Goal: Transaction & Acquisition: Download file/media

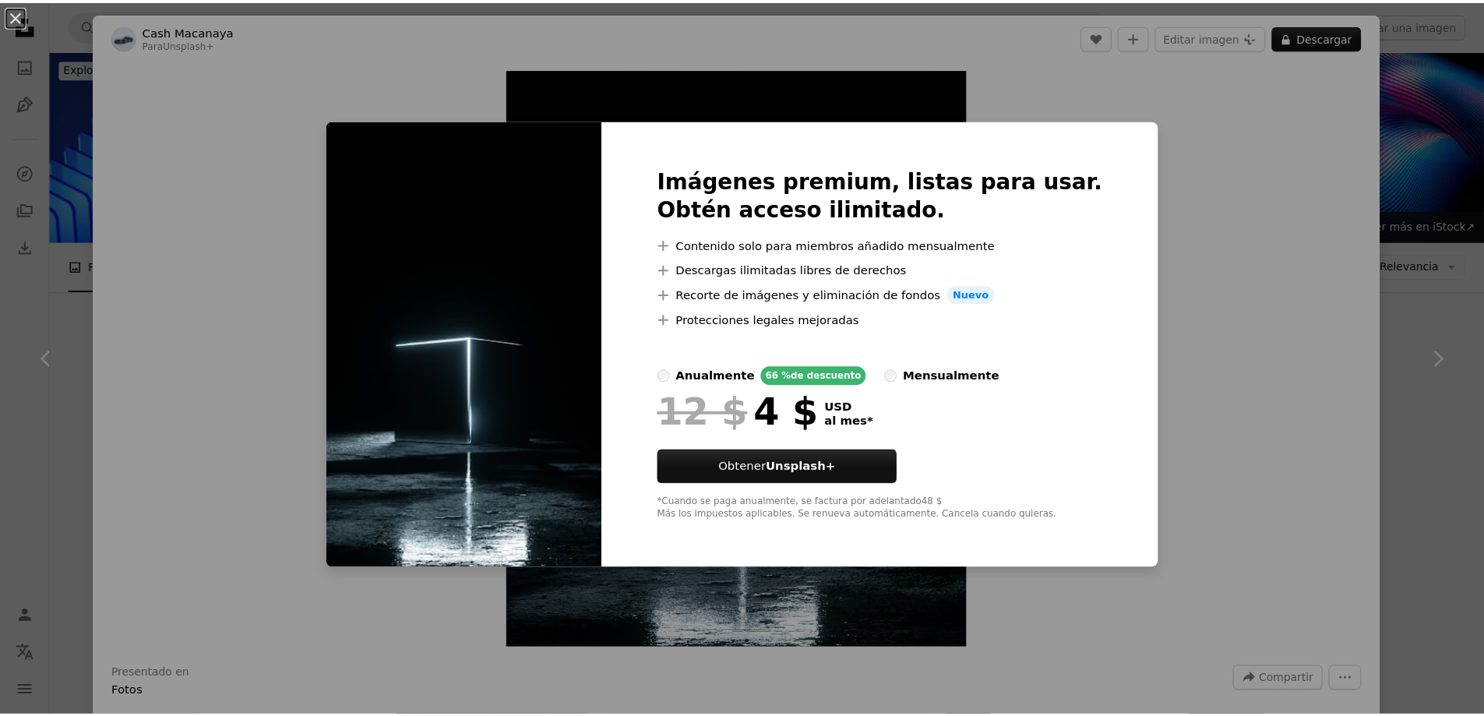
scroll to position [10180, 0]
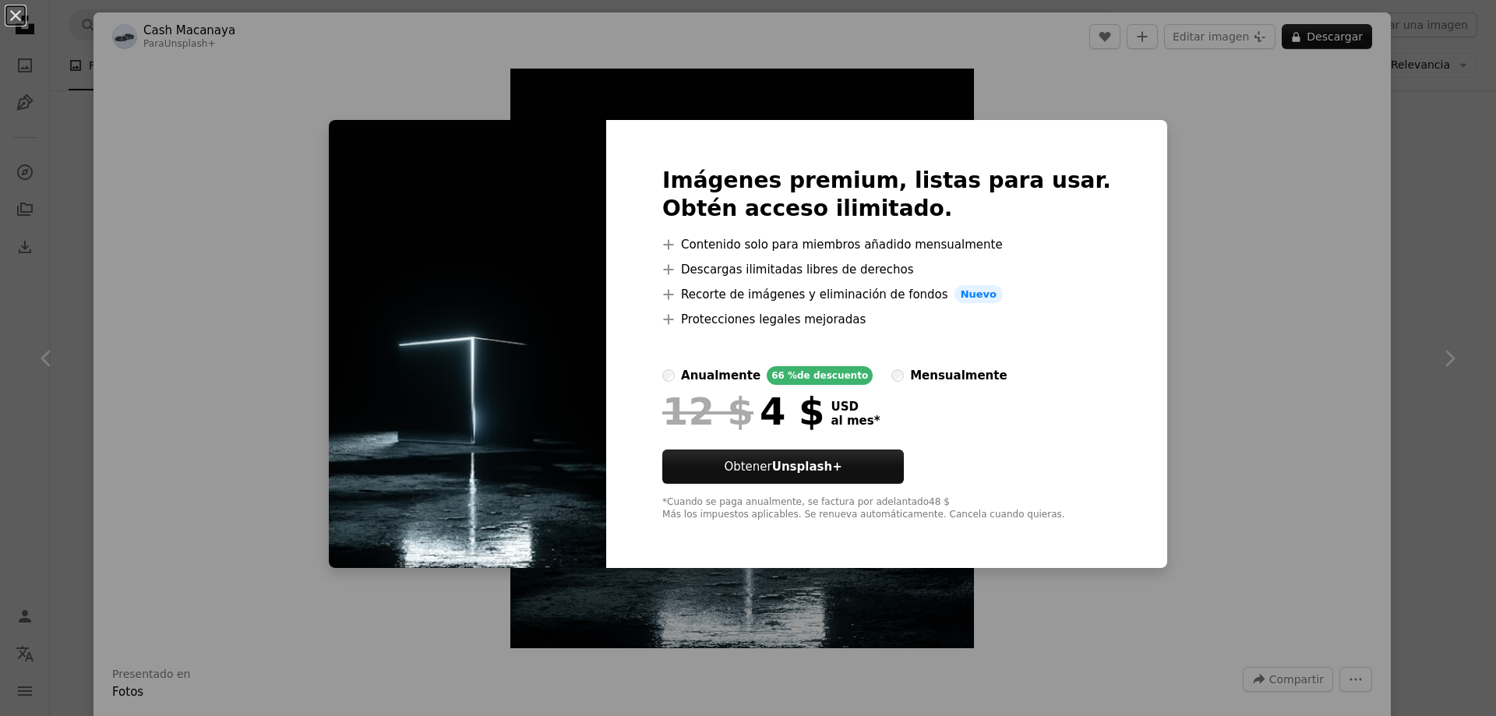
click at [1196, 211] on div "An X shape Imágenes premium, listas para usar. Obtén acceso ilimitado. A plus s…" at bounding box center [748, 358] width 1496 height 716
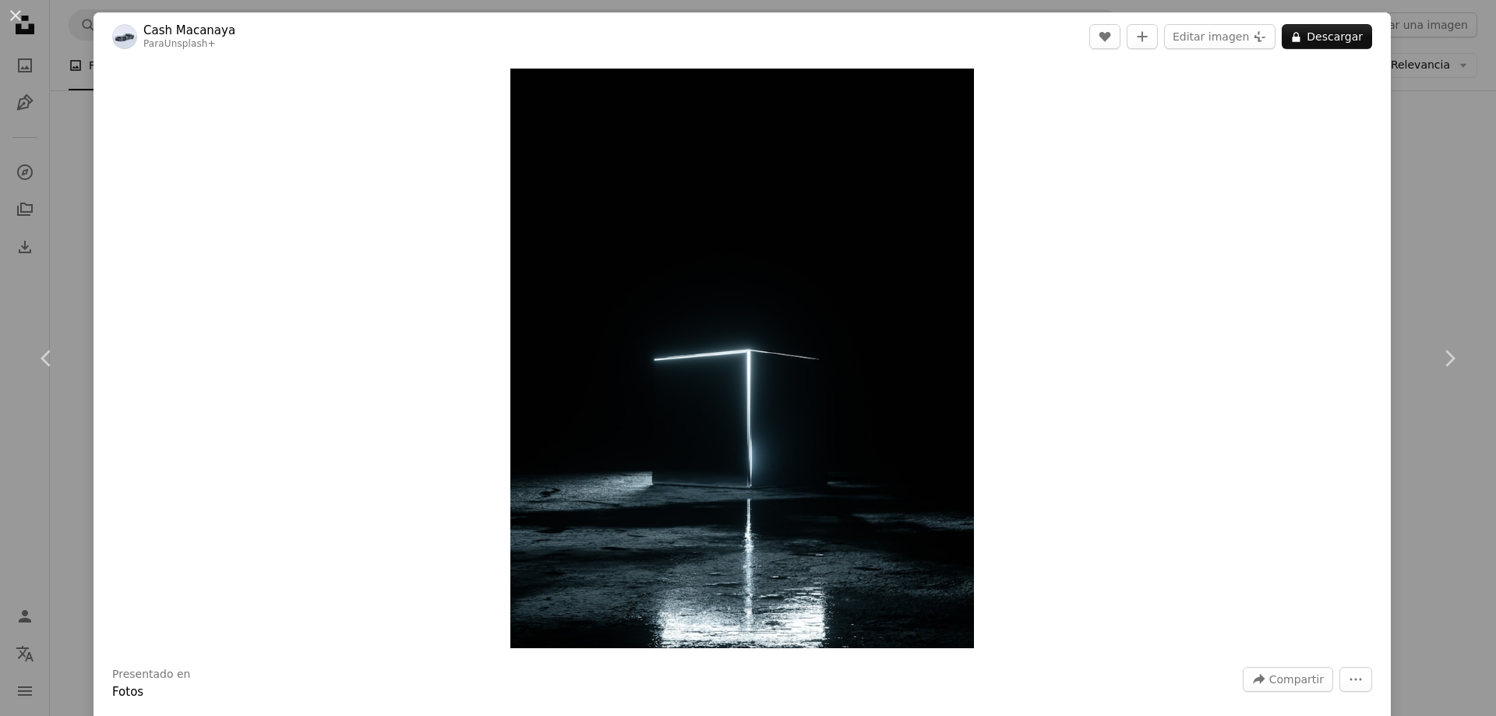
click at [67, 225] on div "An X shape Chevron left Chevron right Cash Macanaya Para Unsplash+ A heart A pl…" at bounding box center [748, 358] width 1496 height 716
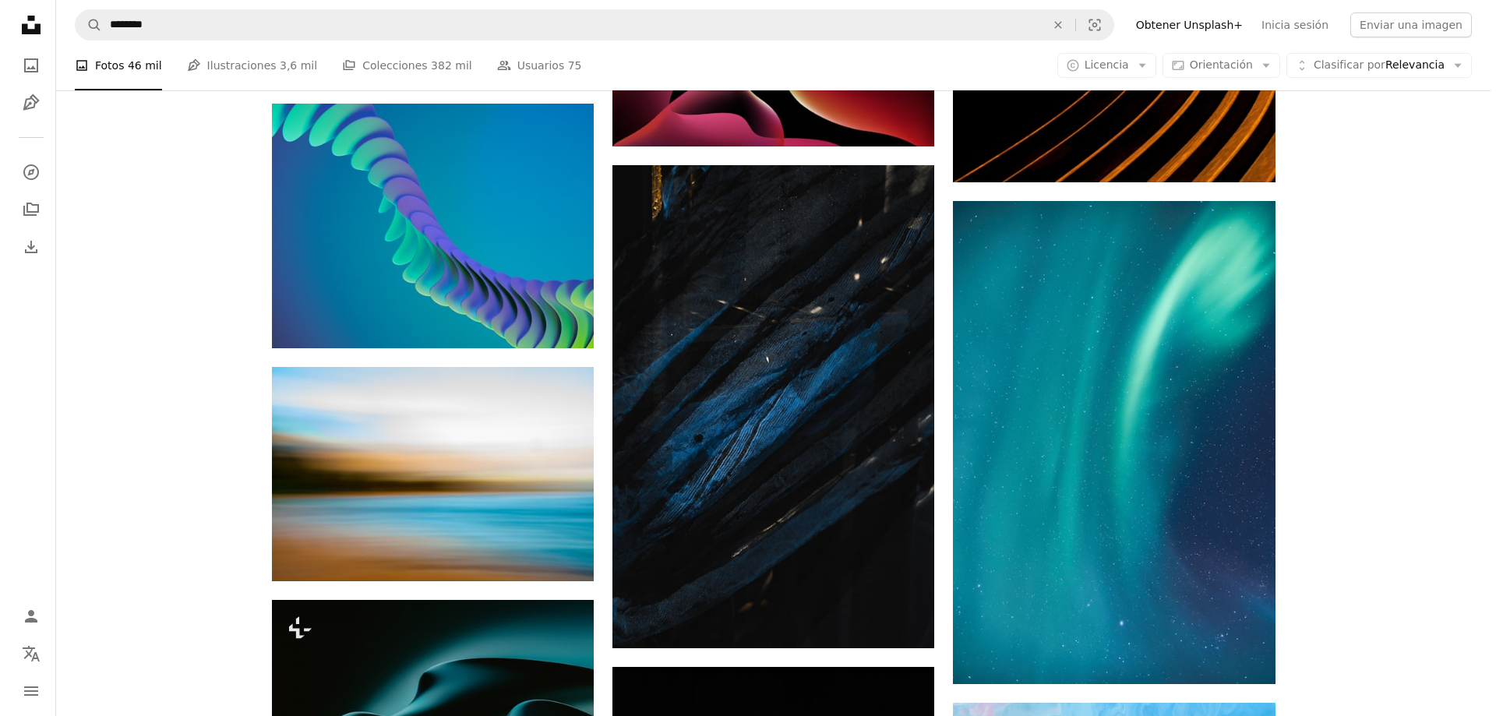
scroll to position [18360, 0]
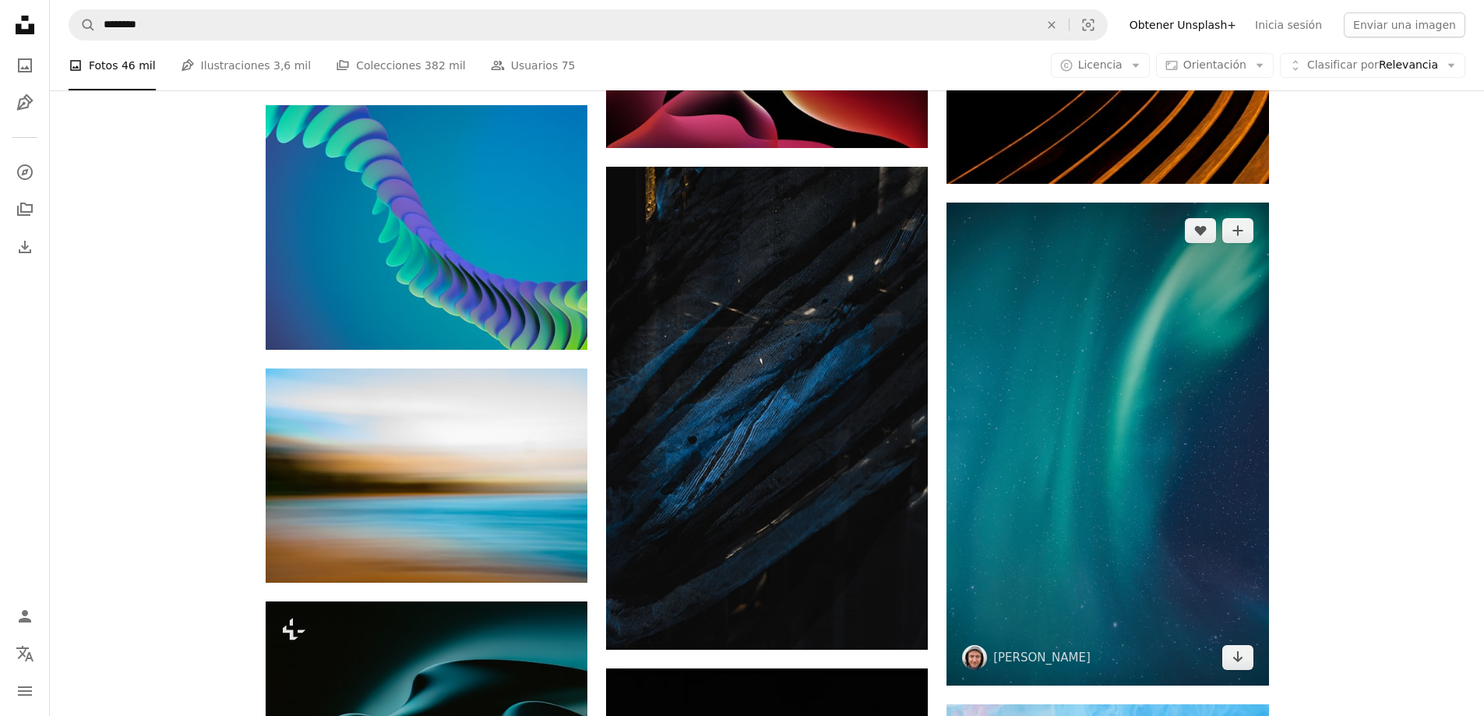
click at [1190, 439] on img at bounding box center [1108, 444] width 322 height 483
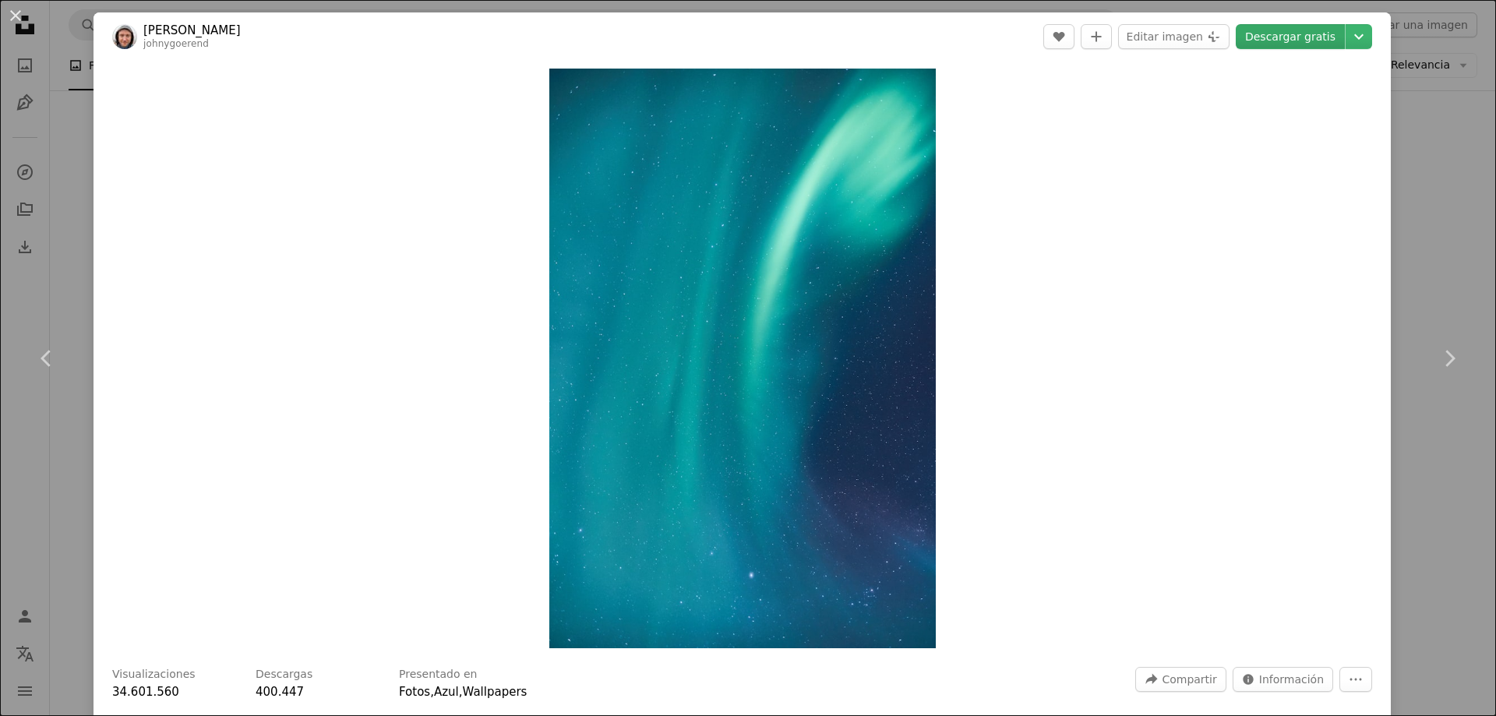
click at [1304, 38] on link "Descargar gratis" at bounding box center [1290, 36] width 109 height 25
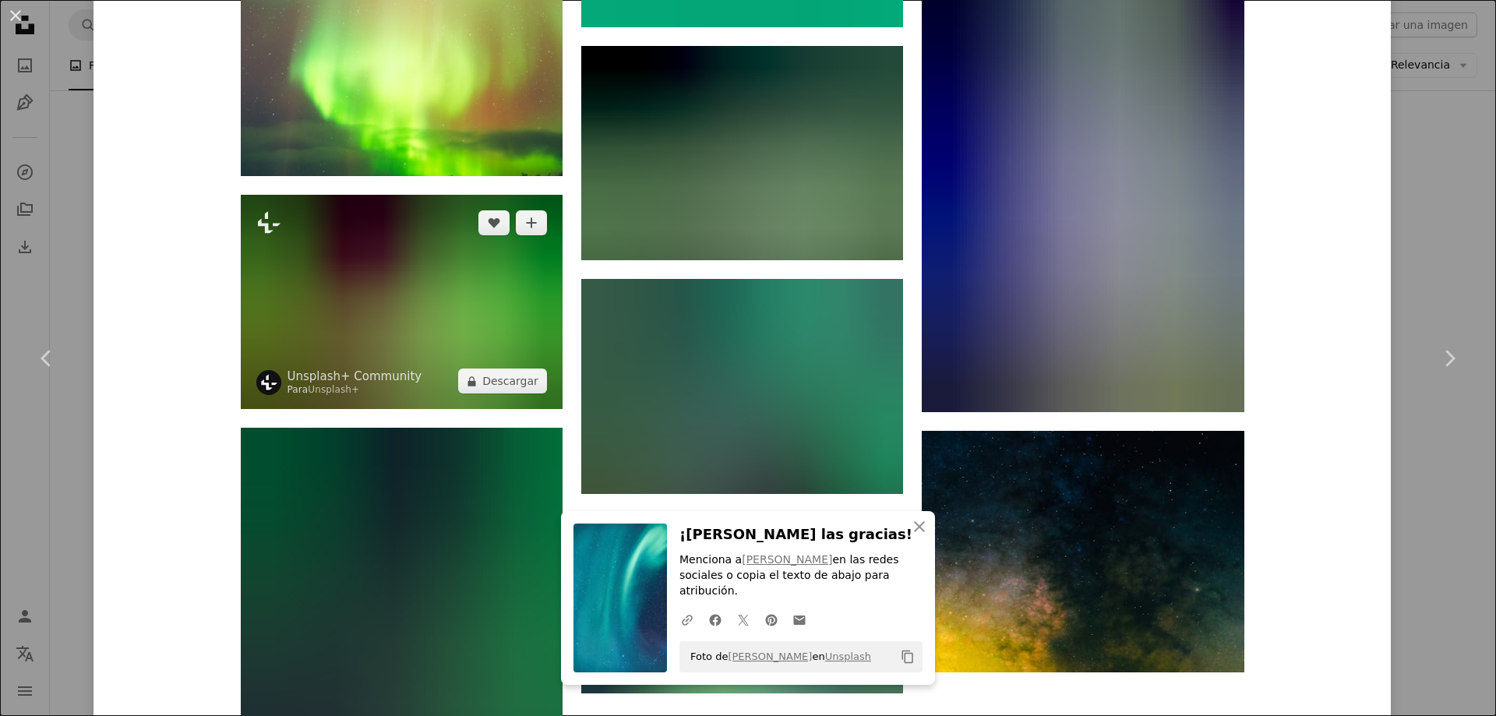
scroll to position [9762, 0]
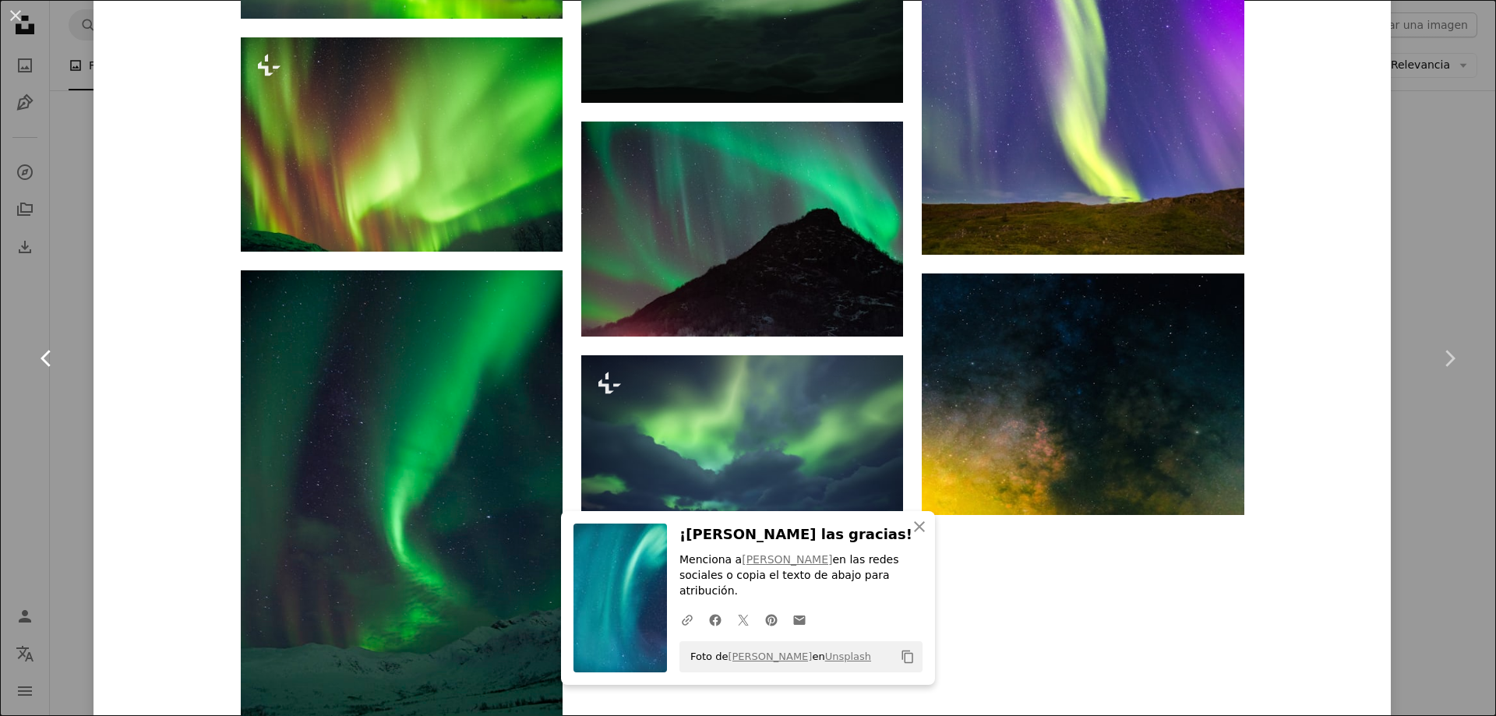
click at [66, 314] on link "Chevron left" at bounding box center [46, 359] width 93 height 150
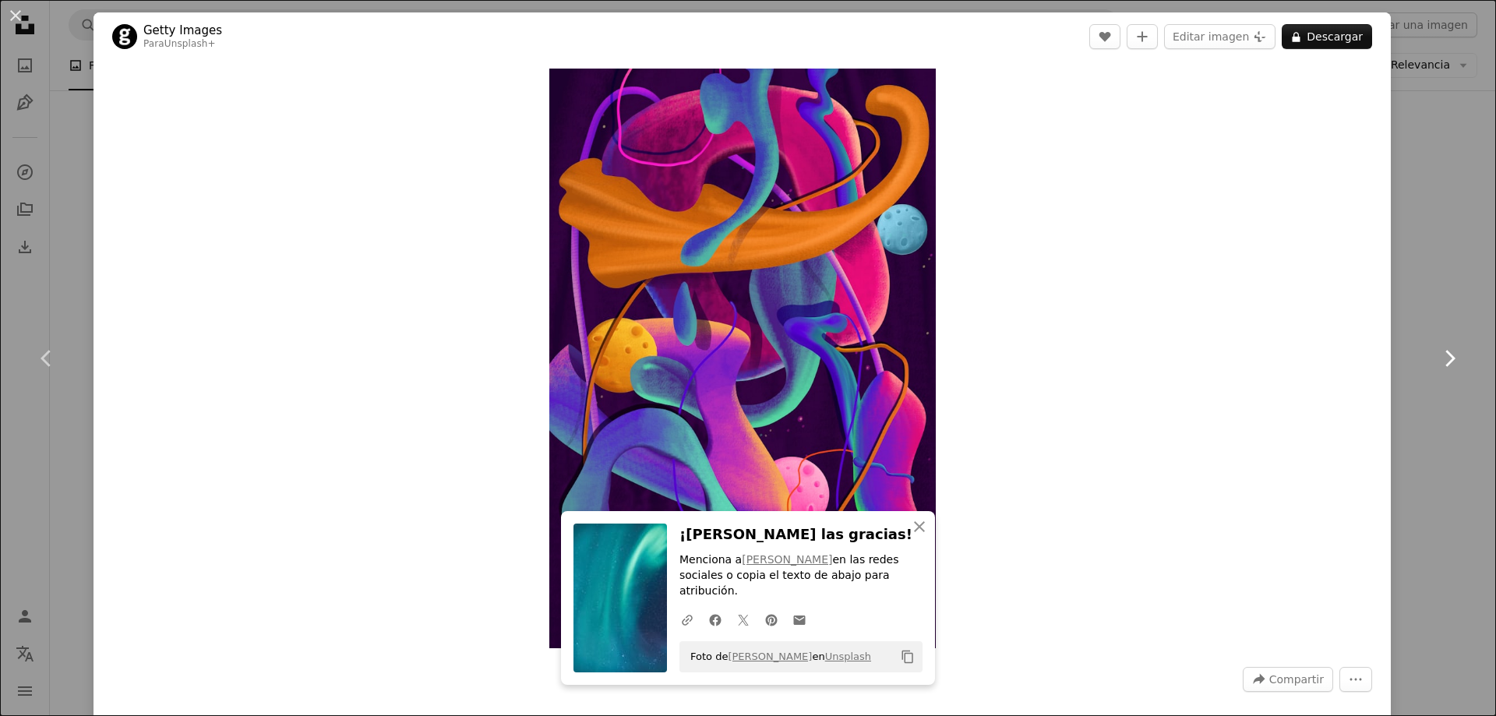
click at [1446, 426] on link "Chevron right" at bounding box center [1448, 359] width 93 height 150
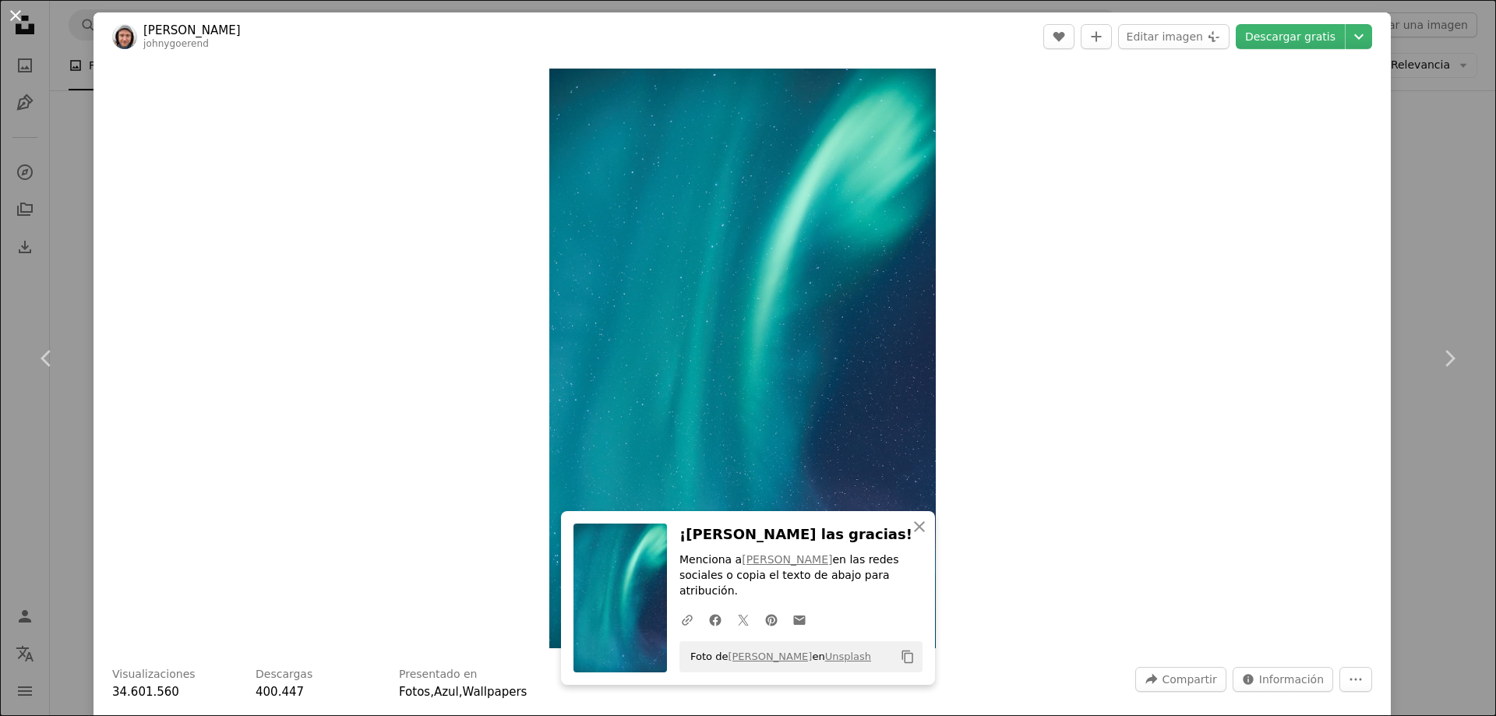
click at [15, 14] on button "An X shape" at bounding box center [15, 15] width 19 height 19
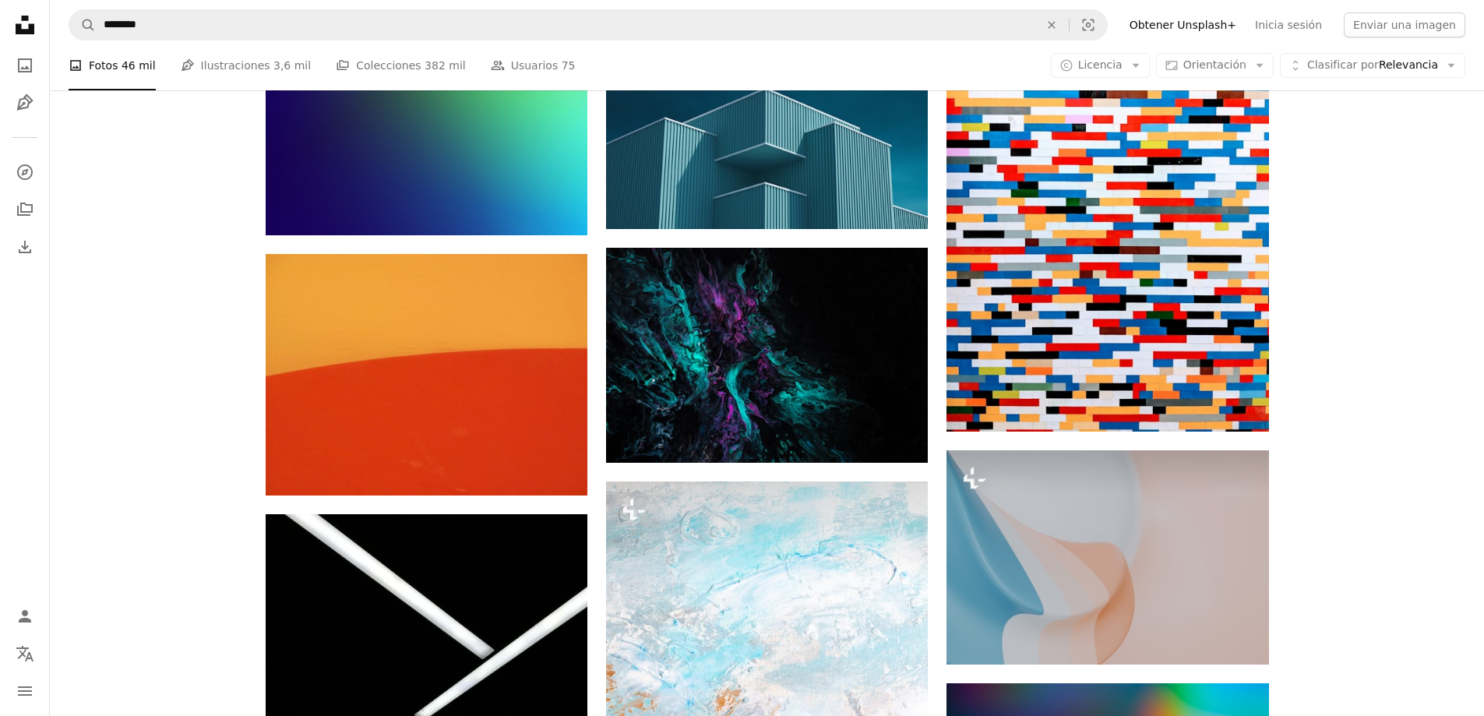
scroll to position [23657, 0]
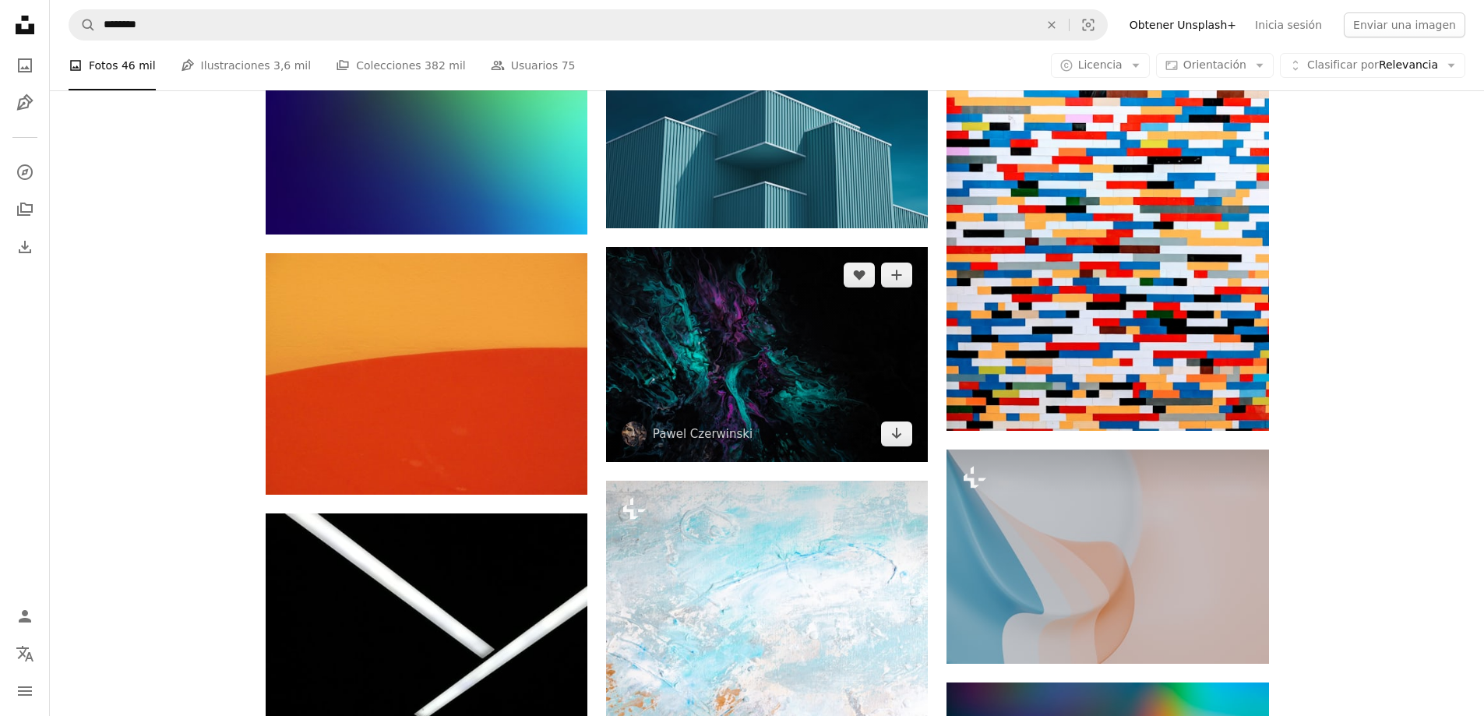
click at [761, 356] on img at bounding box center [767, 354] width 322 height 214
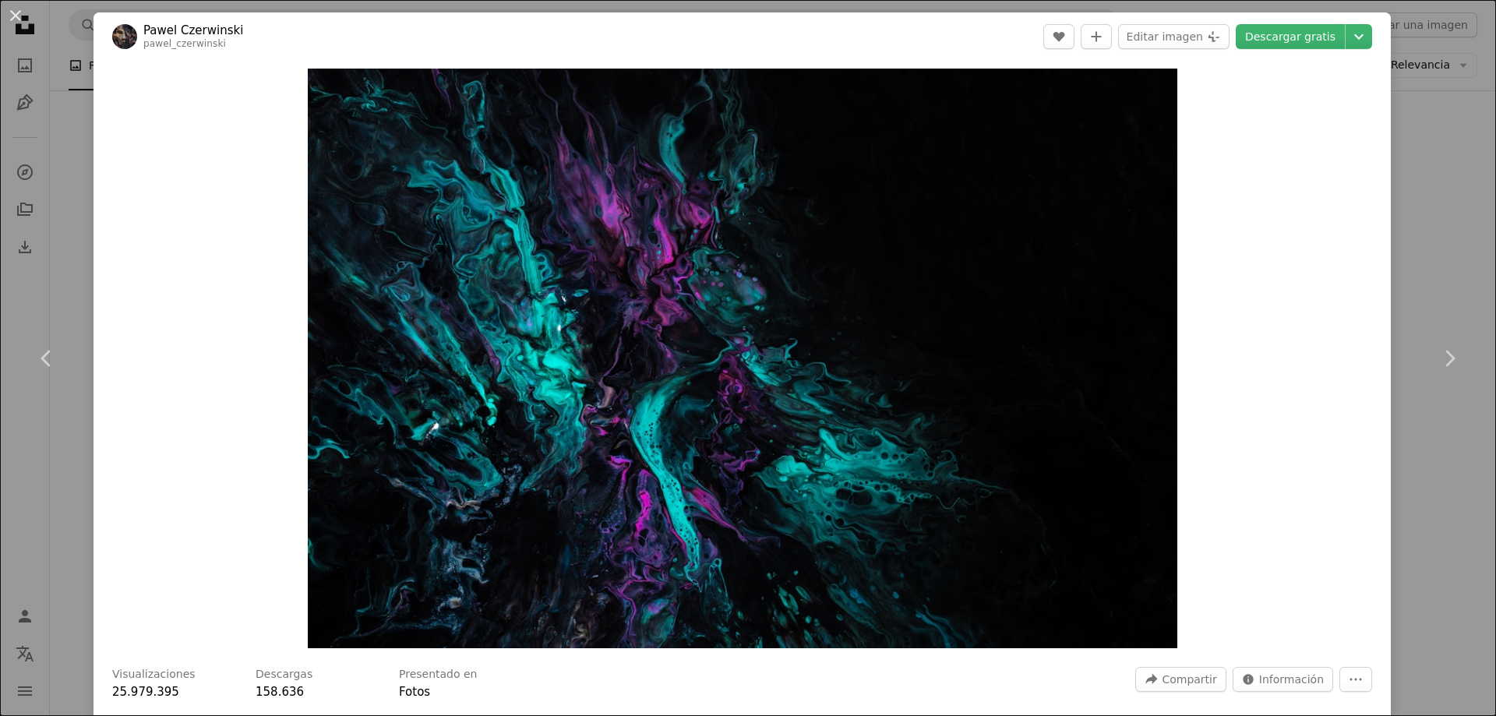
click at [69, 438] on div "An X shape Chevron left Chevron right [PERSON_NAME] pawel_czerwinski A heart A …" at bounding box center [748, 358] width 1496 height 716
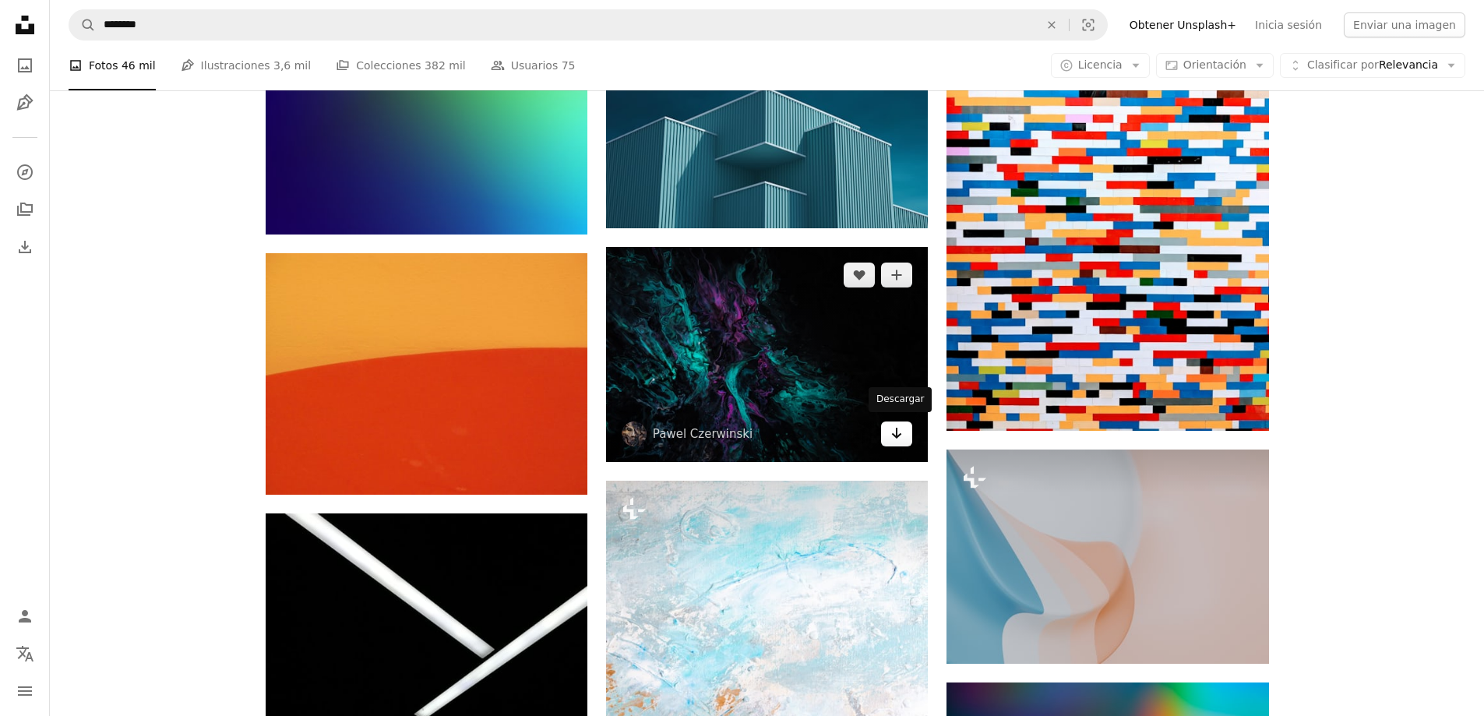
click at [903, 433] on icon "Arrow pointing down" at bounding box center [896, 433] width 12 height 19
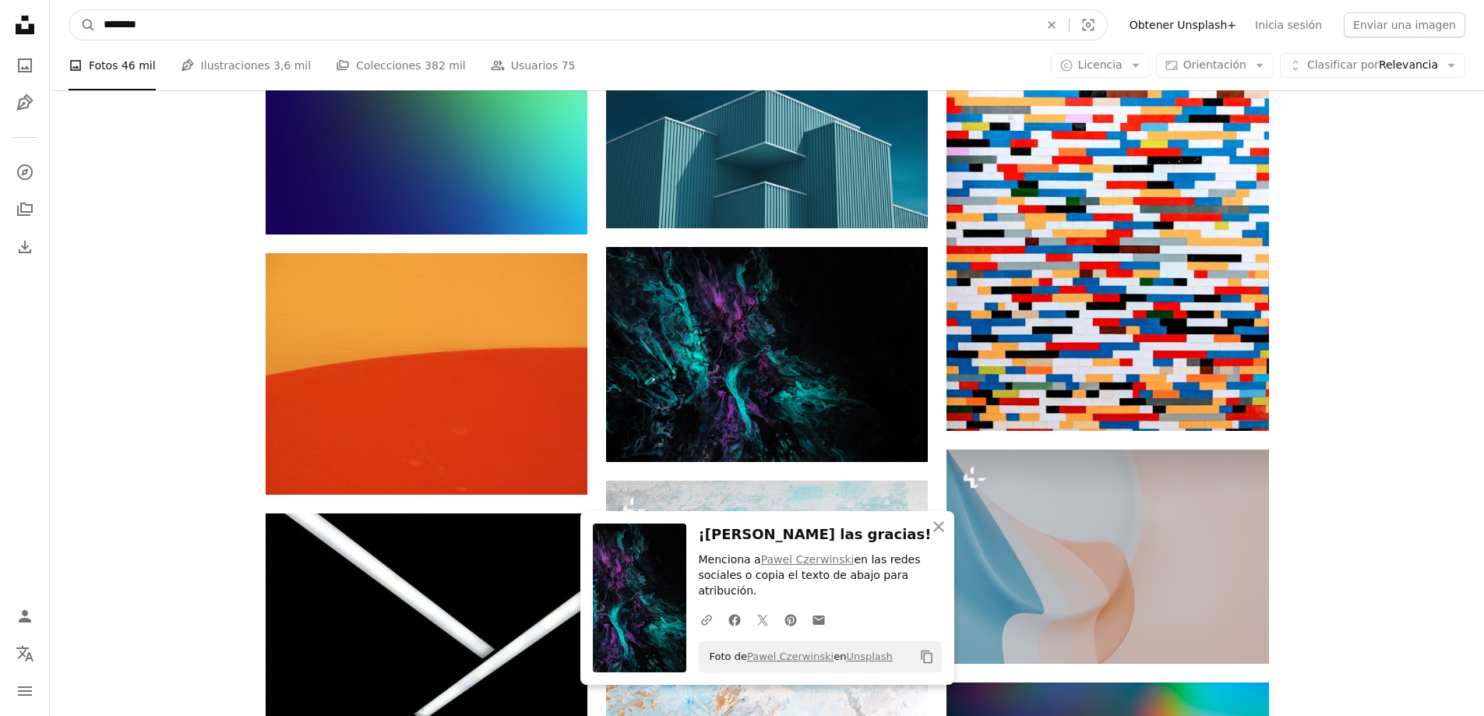
click at [545, 28] on input "********" at bounding box center [565, 25] width 939 height 30
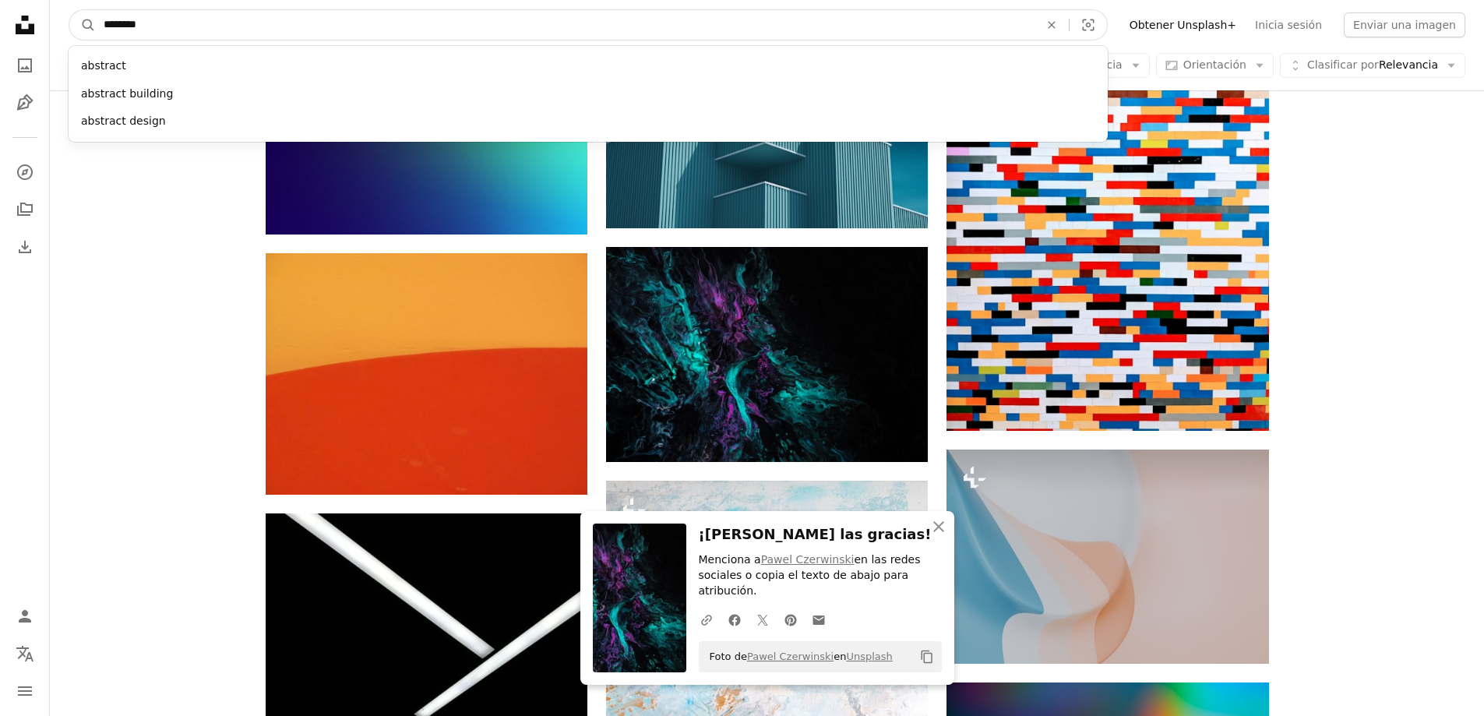
click at [545, 28] on input "********" at bounding box center [565, 25] width 939 height 30
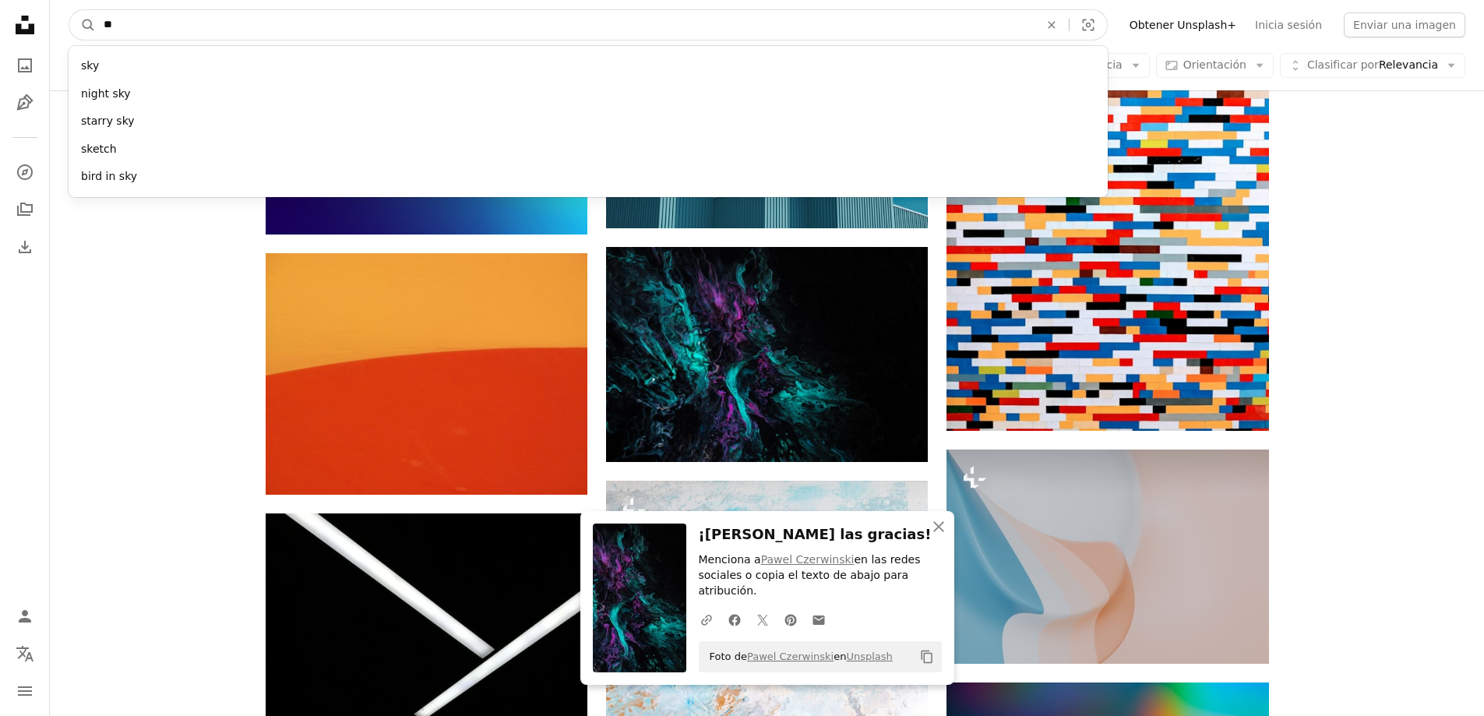
type input "***"
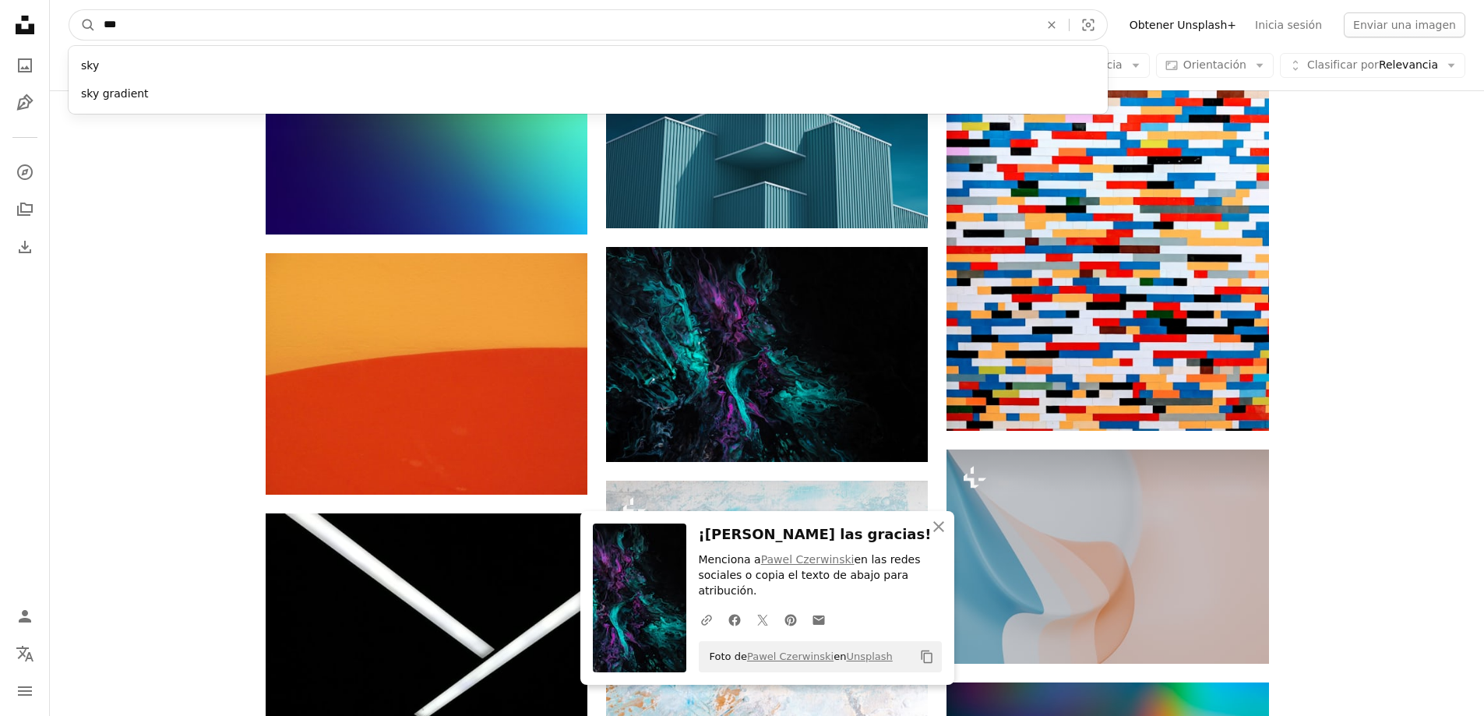
click button "A magnifying glass" at bounding box center [82, 25] width 26 height 30
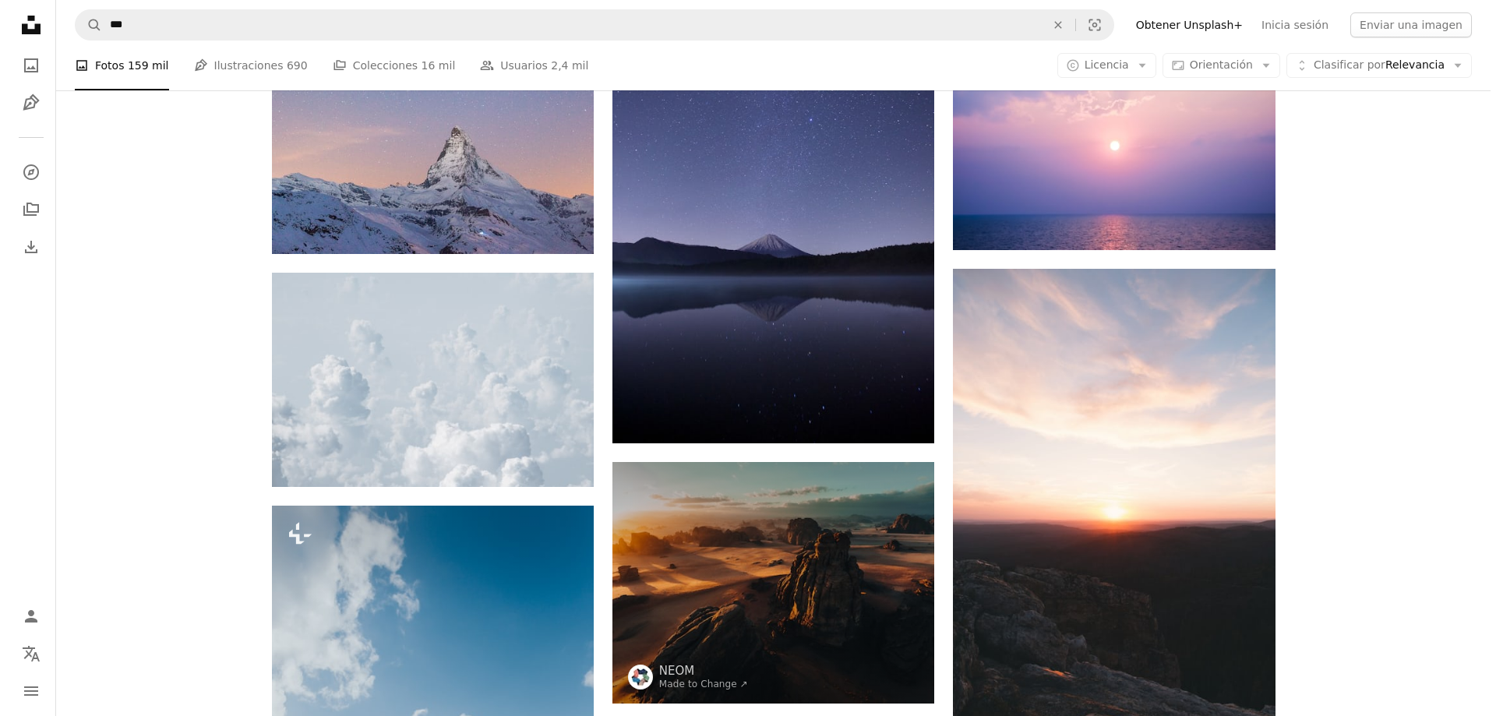
scroll to position [6388, 0]
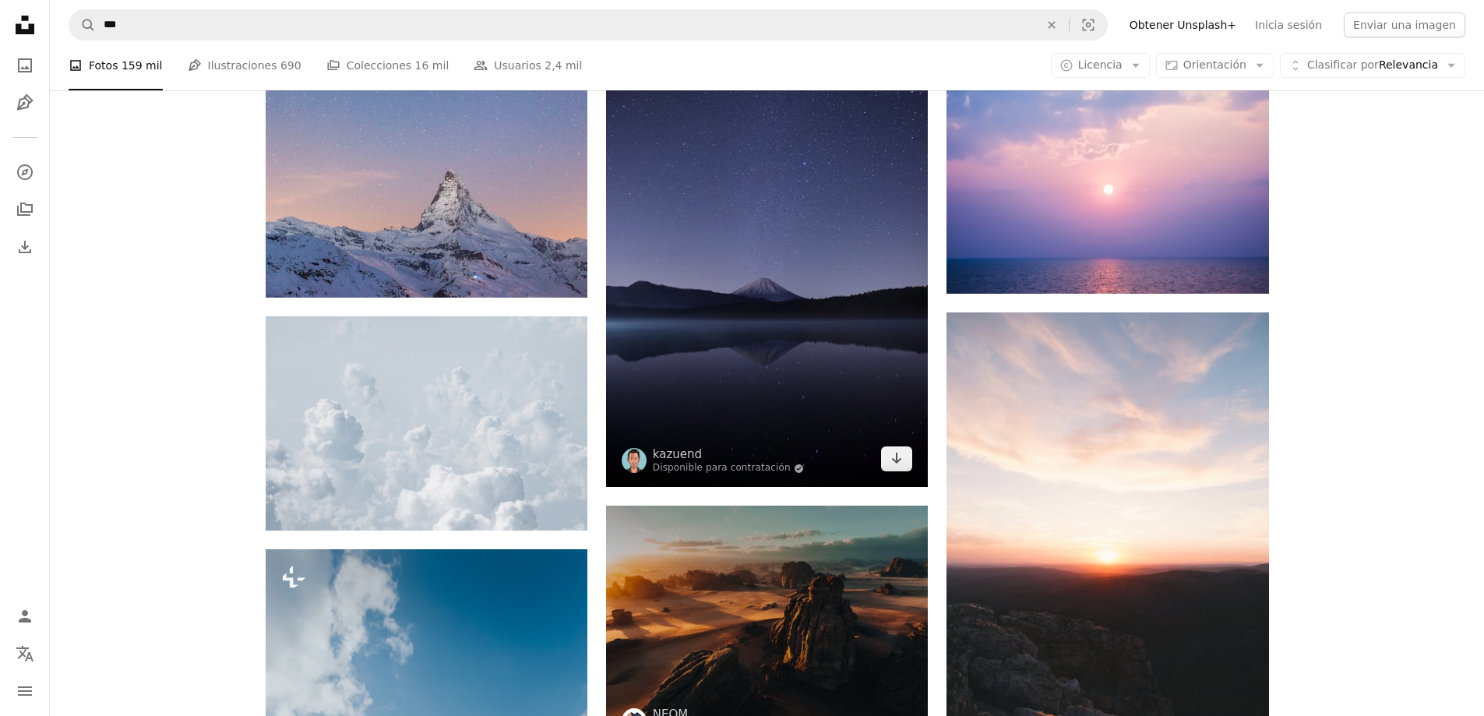
click at [817, 316] on img at bounding box center [767, 245] width 322 height 483
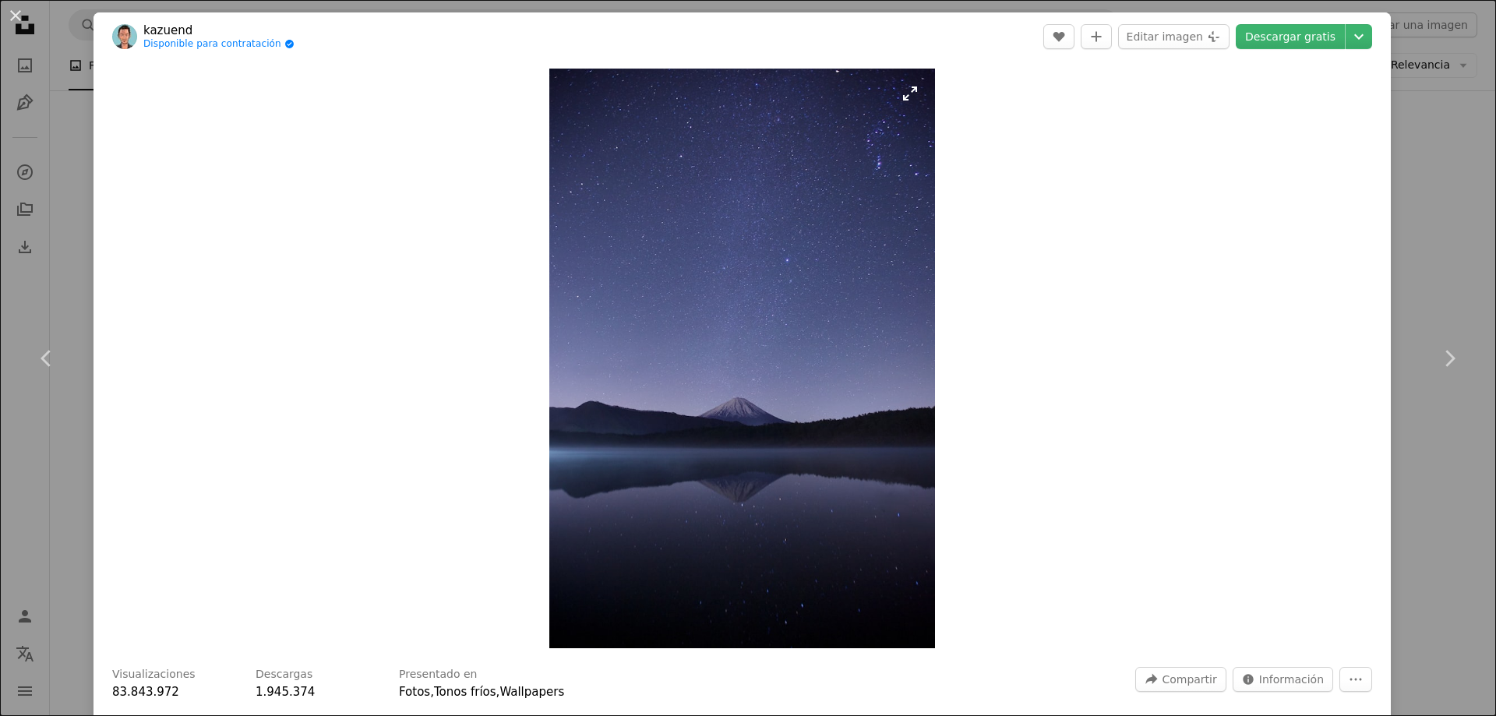
click at [785, 433] on img "Ampliar en esta imagen" at bounding box center [742, 359] width 386 height 580
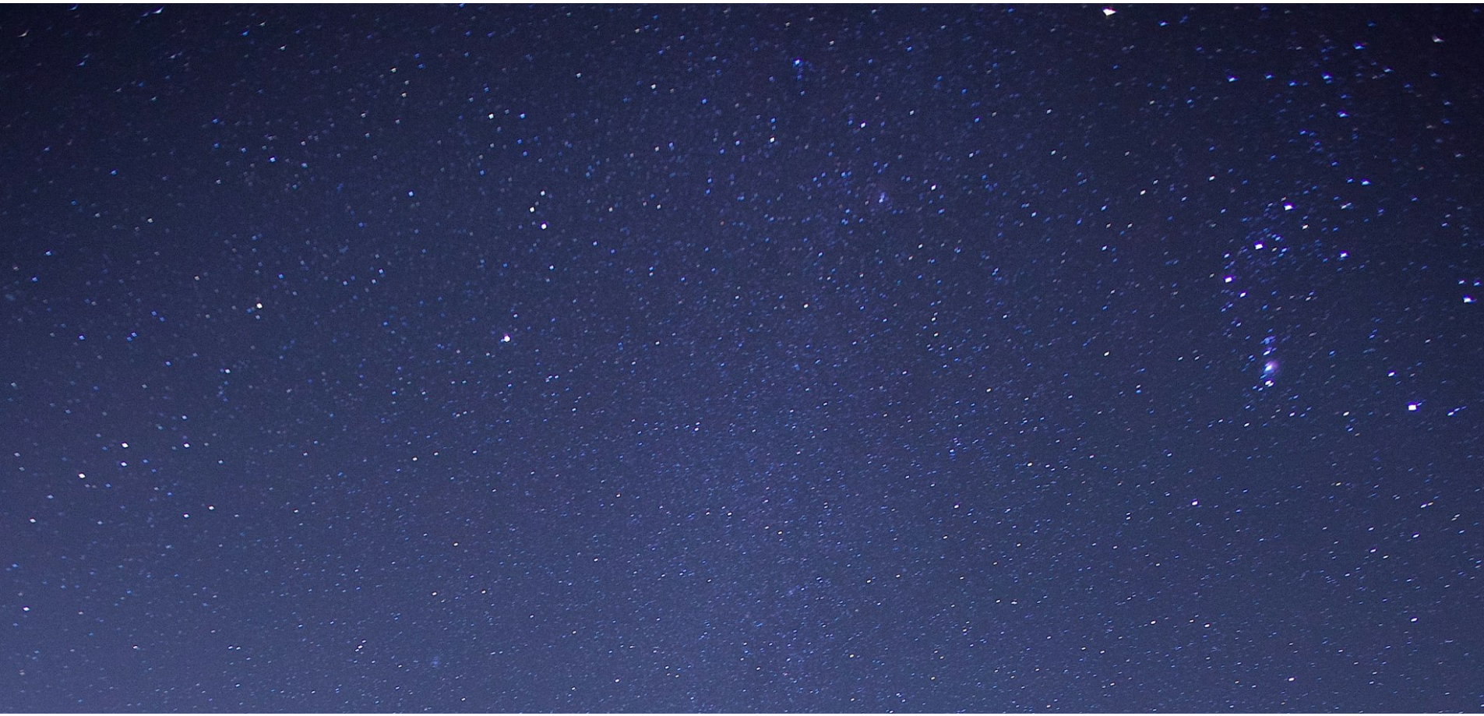
scroll to position [748, 0]
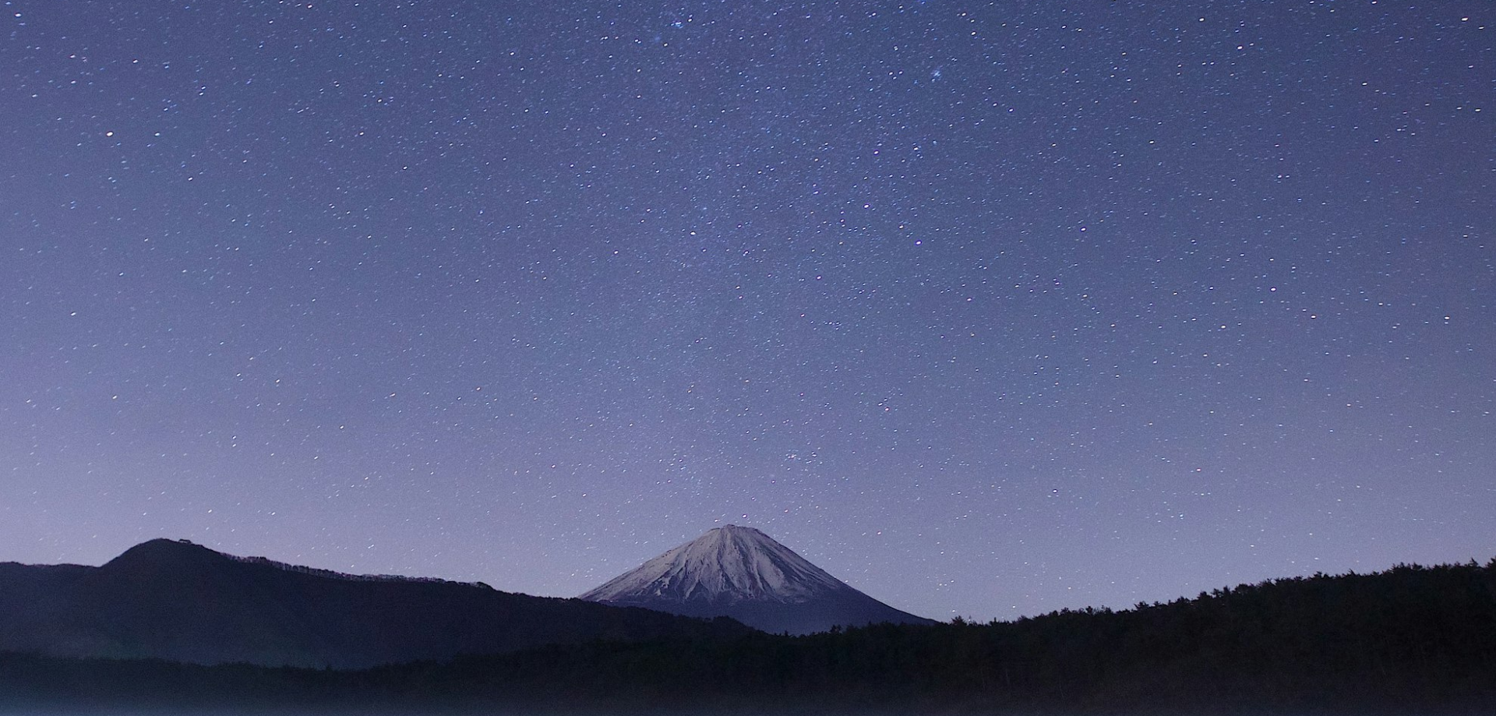
click at [780, 454] on img "Reducir el zoom en esta imagen" at bounding box center [747, 374] width 1497 height 2246
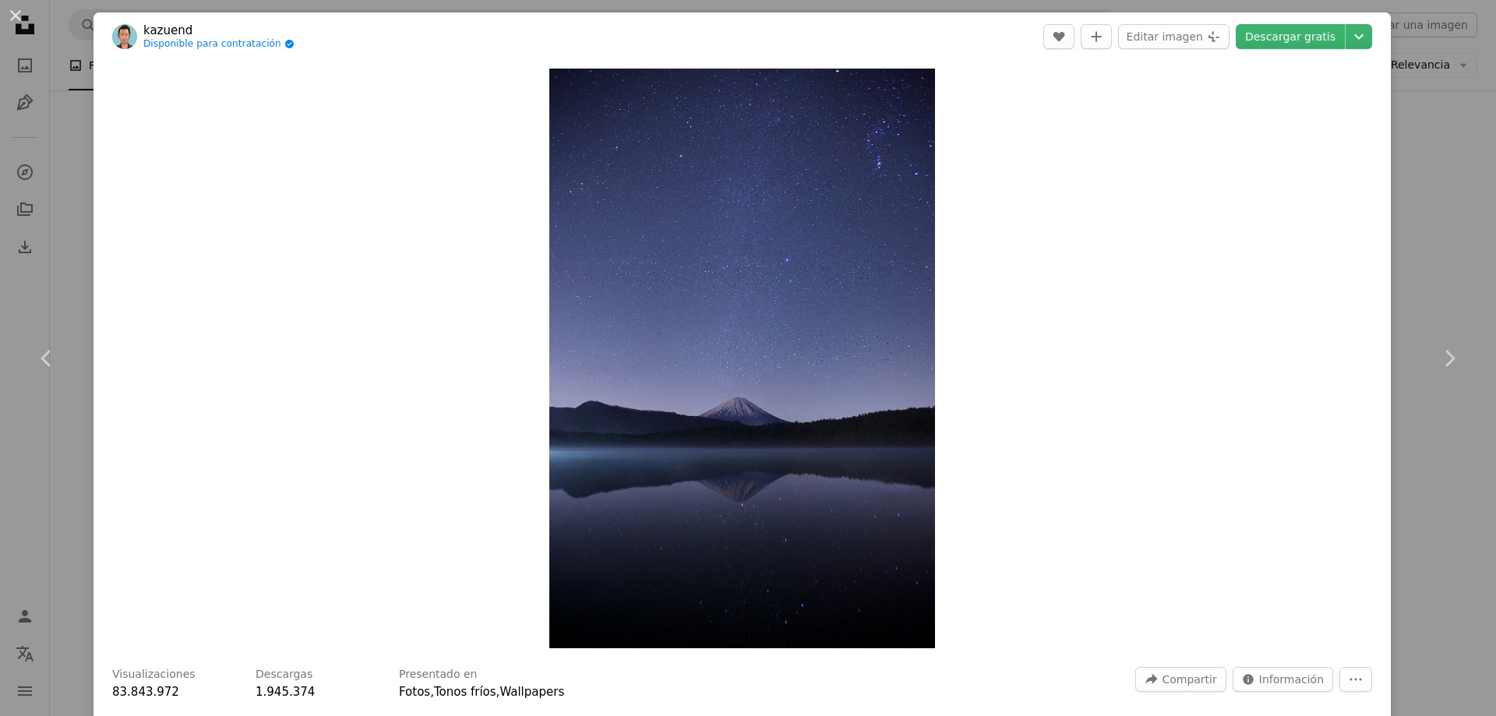
click at [41, 499] on div "An X shape Chevron left Chevron right kazuend Disponible para contratación A ch…" at bounding box center [748, 358] width 1496 height 716
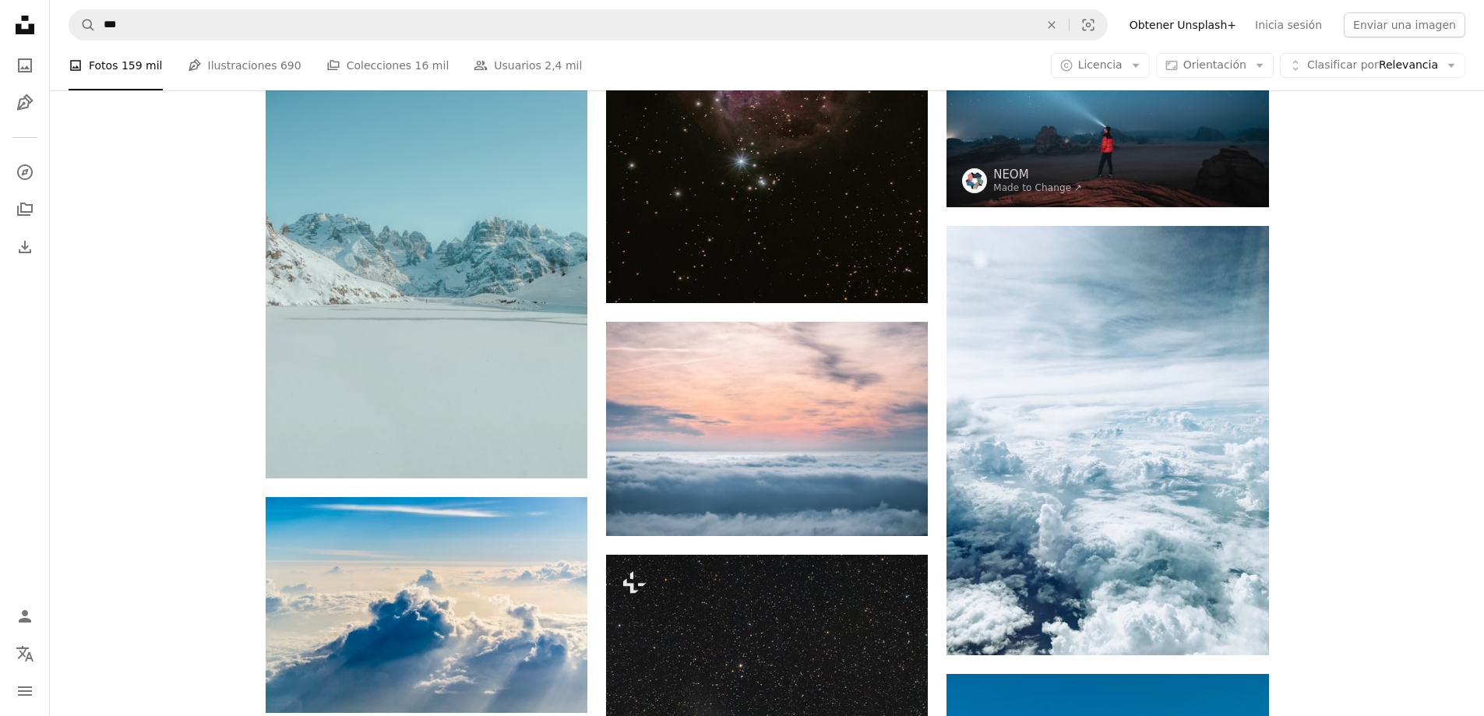
scroll to position [7946, 0]
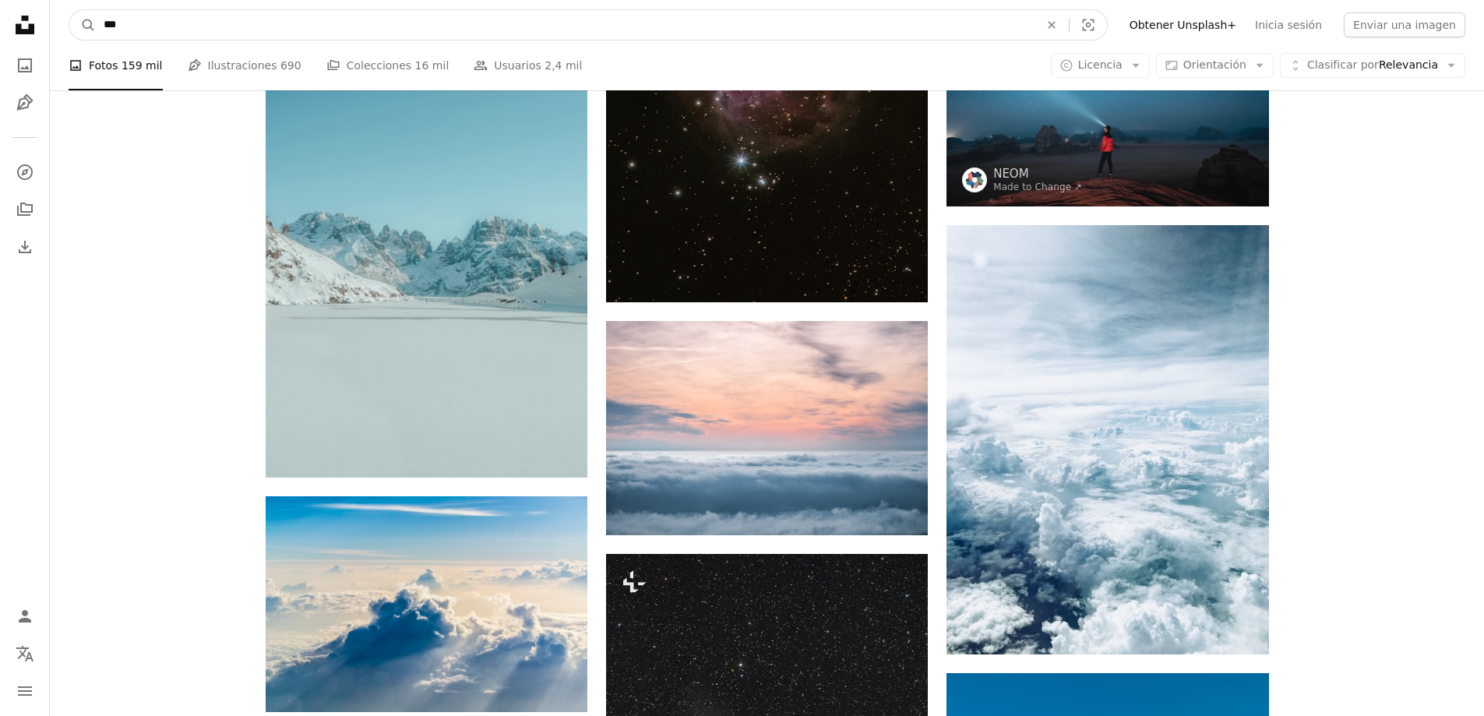
click at [331, 27] on input "***" at bounding box center [565, 25] width 939 height 30
type input "*****"
click button "A magnifying glass" at bounding box center [82, 25] width 26 height 30
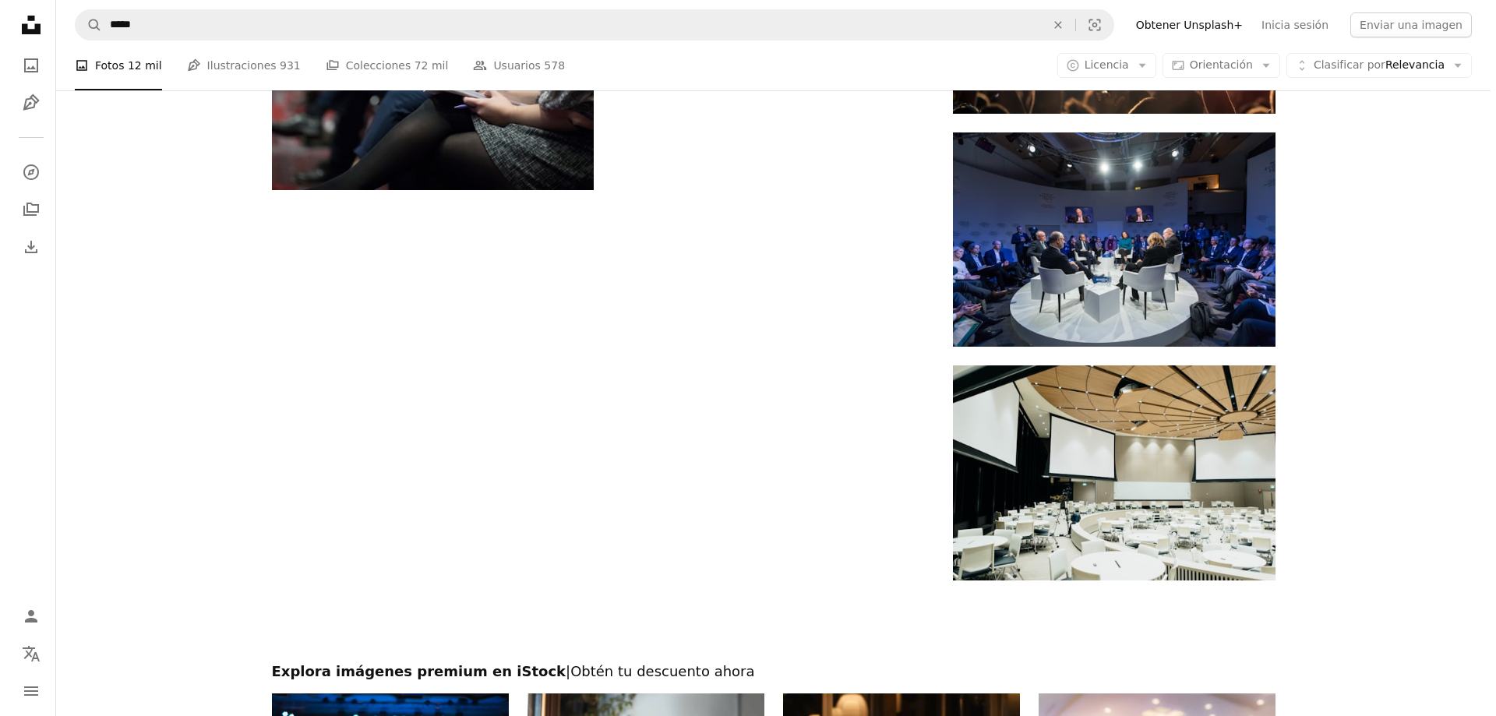
scroll to position [1558, 0]
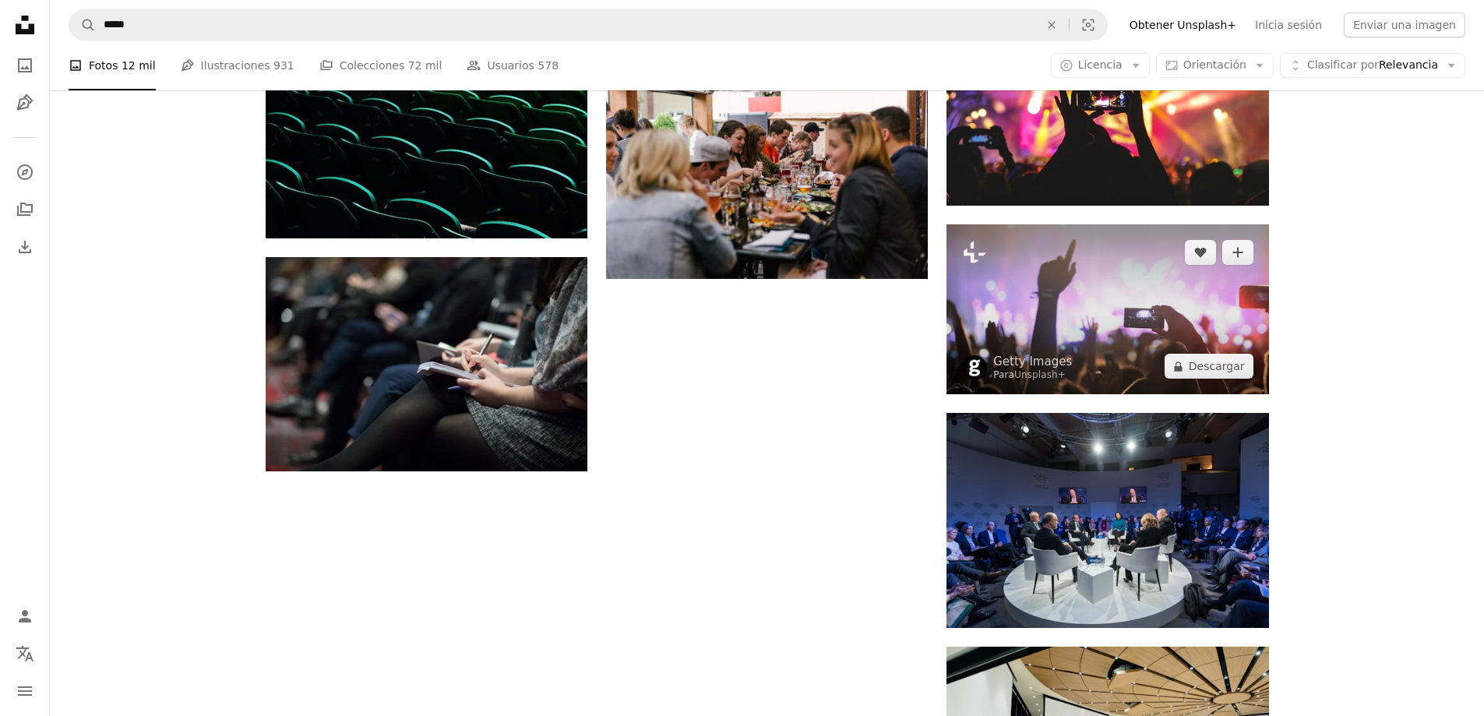
click at [1123, 316] on img at bounding box center [1108, 309] width 322 height 170
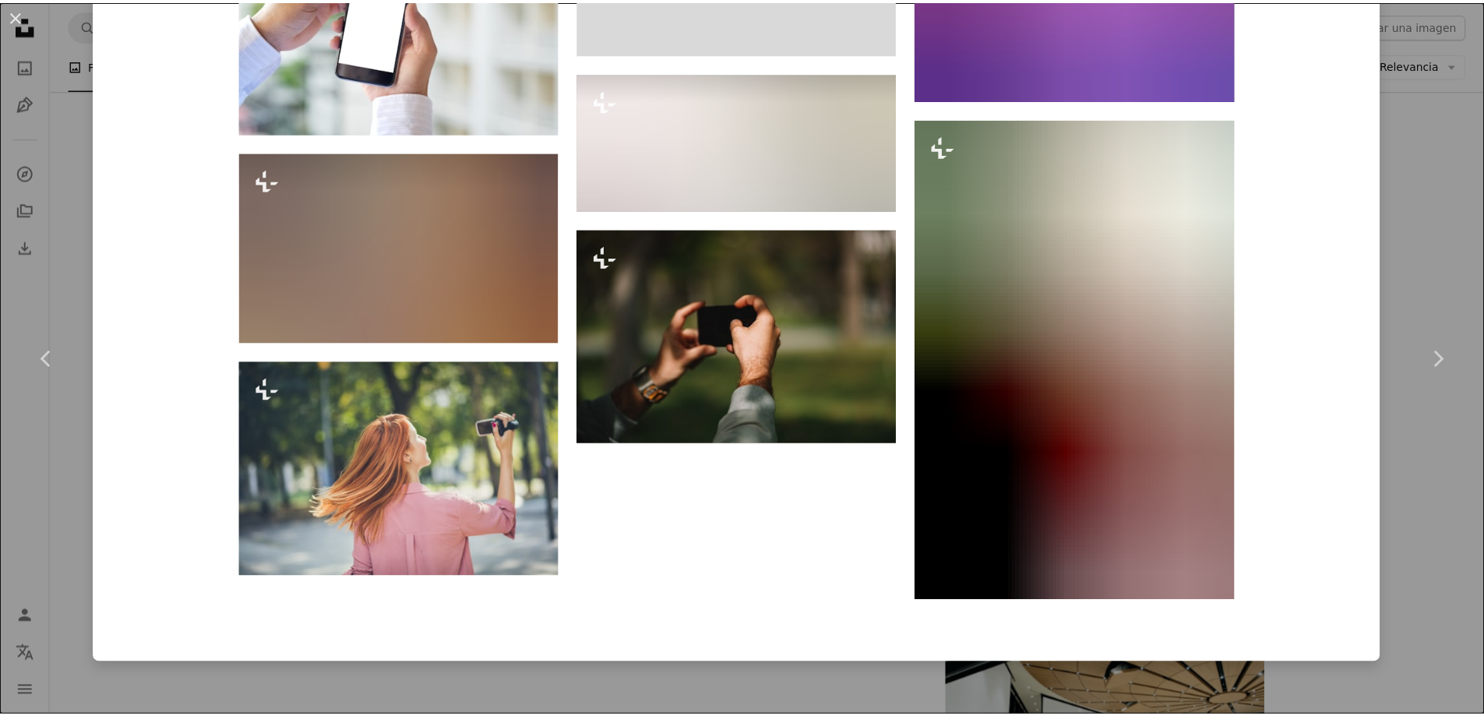
scroll to position [7357, 0]
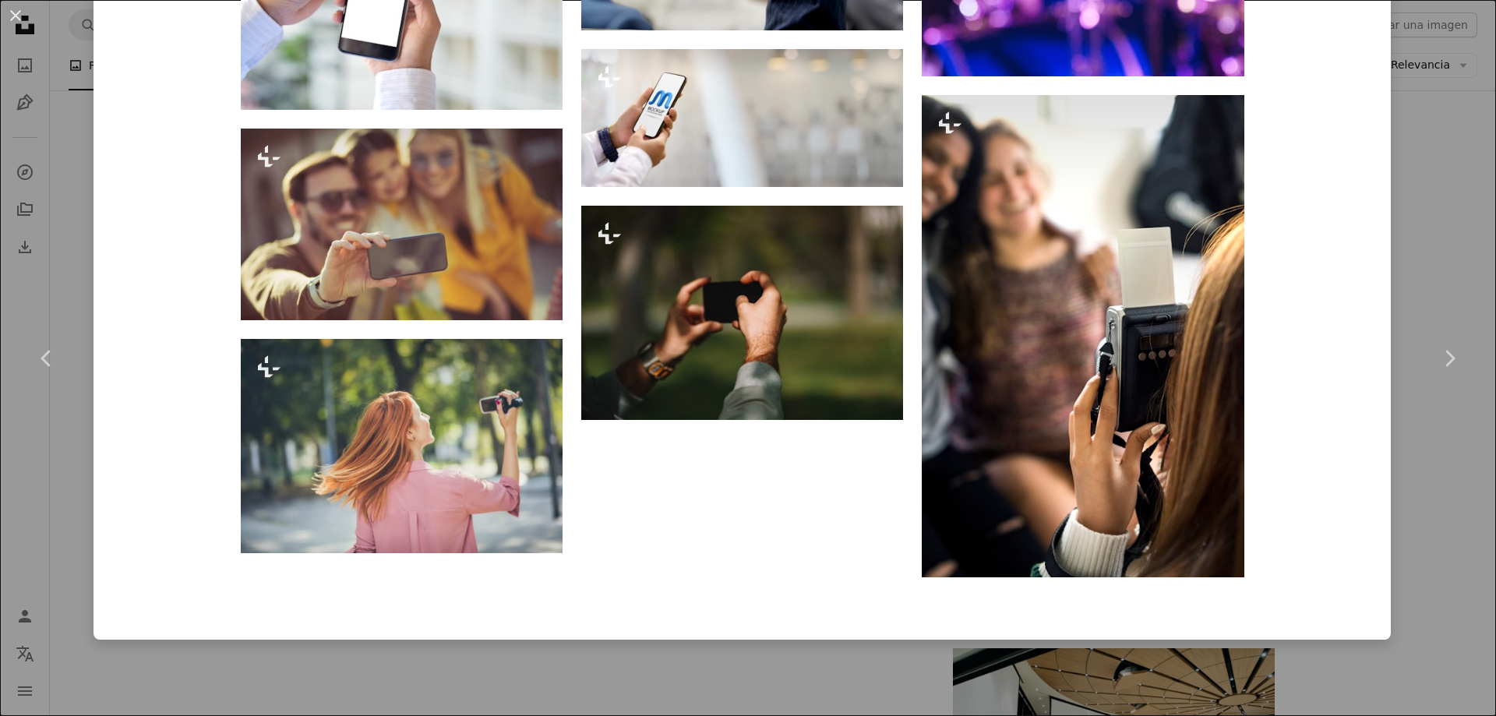
click at [41, 472] on div "An X shape Chevron left Chevron right Getty Images Para Unsplash+ A heart A plu…" at bounding box center [748, 358] width 1496 height 716
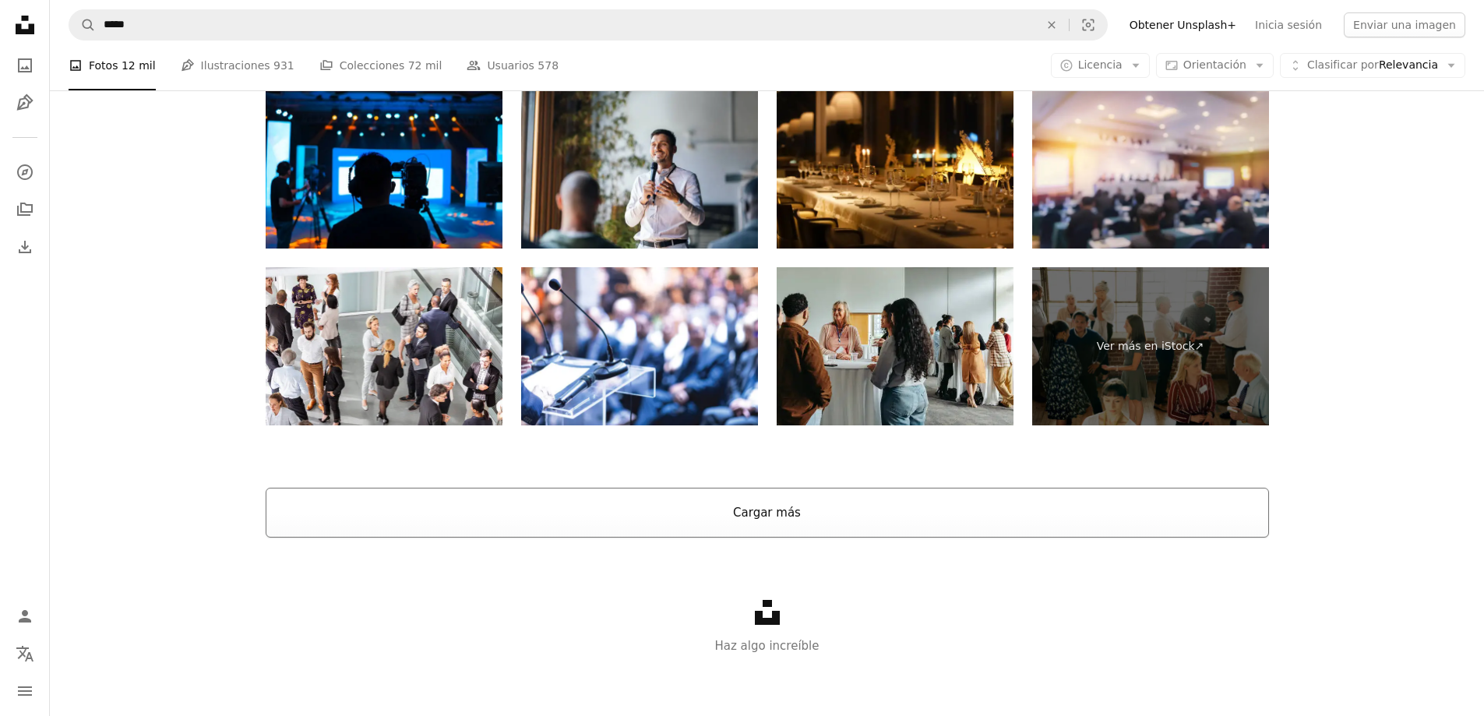
click at [487, 515] on button "Cargar más" at bounding box center [767, 513] width 1003 height 50
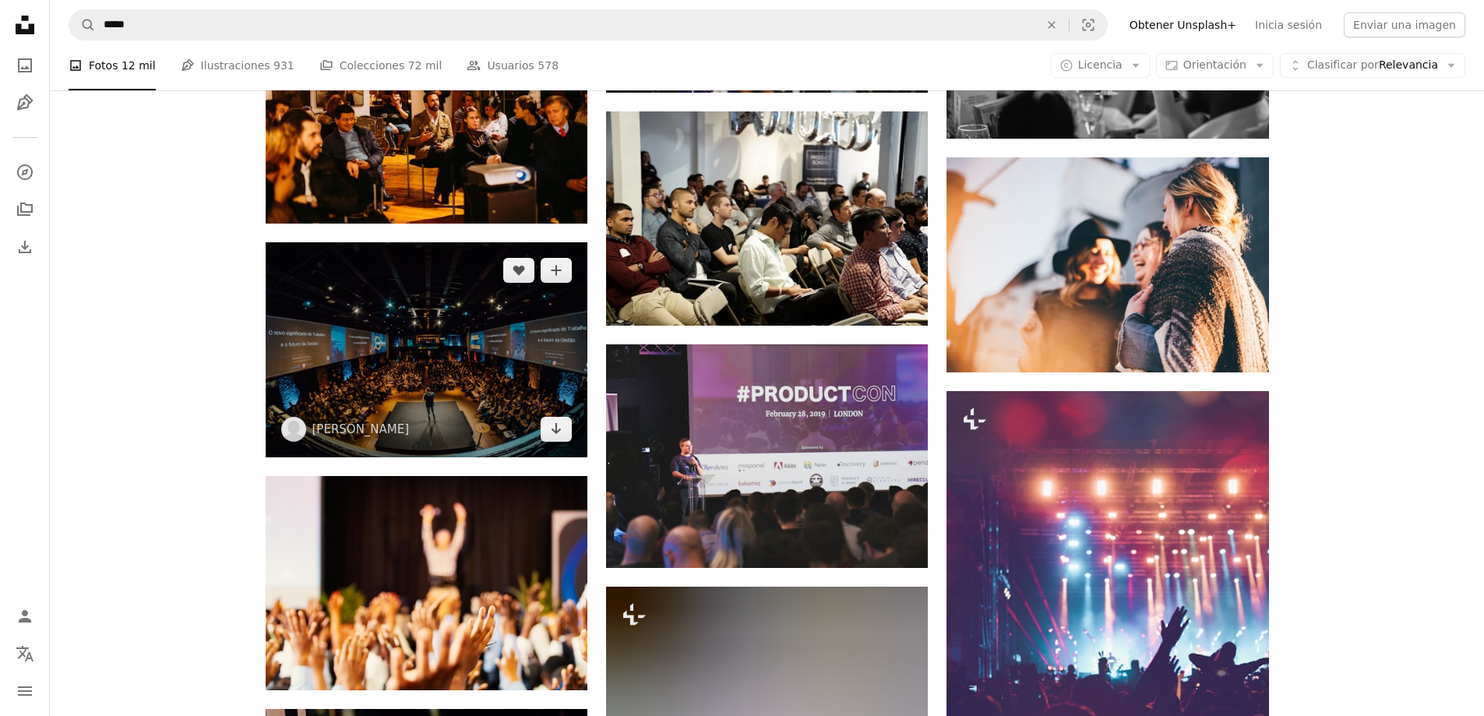
scroll to position [6181, 0]
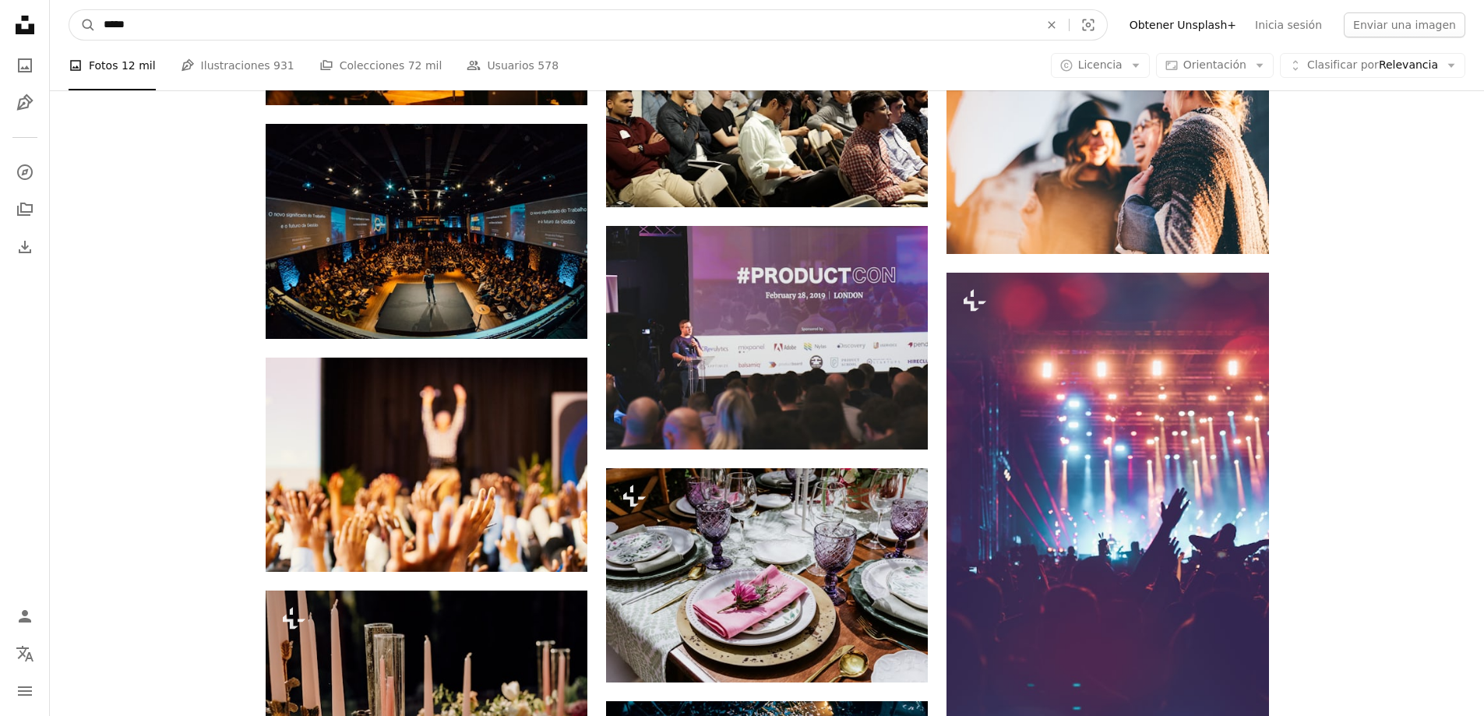
click at [381, 31] on input "*****" at bounding box center [565, 25] width 939 height 30
type input "********"
click button "A magnifying glass" at bounding box center [82, 25] width 26 height 30
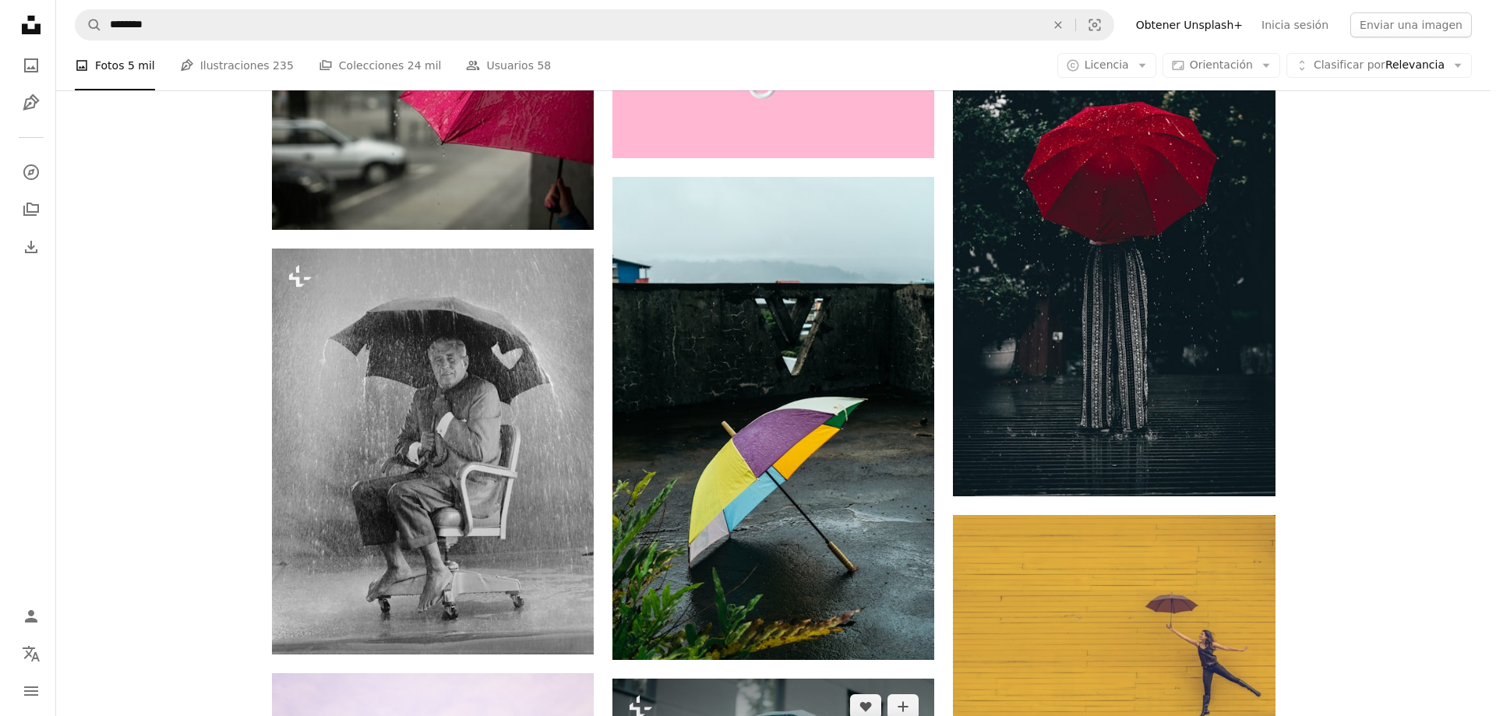
scroll to position [1324, 0]
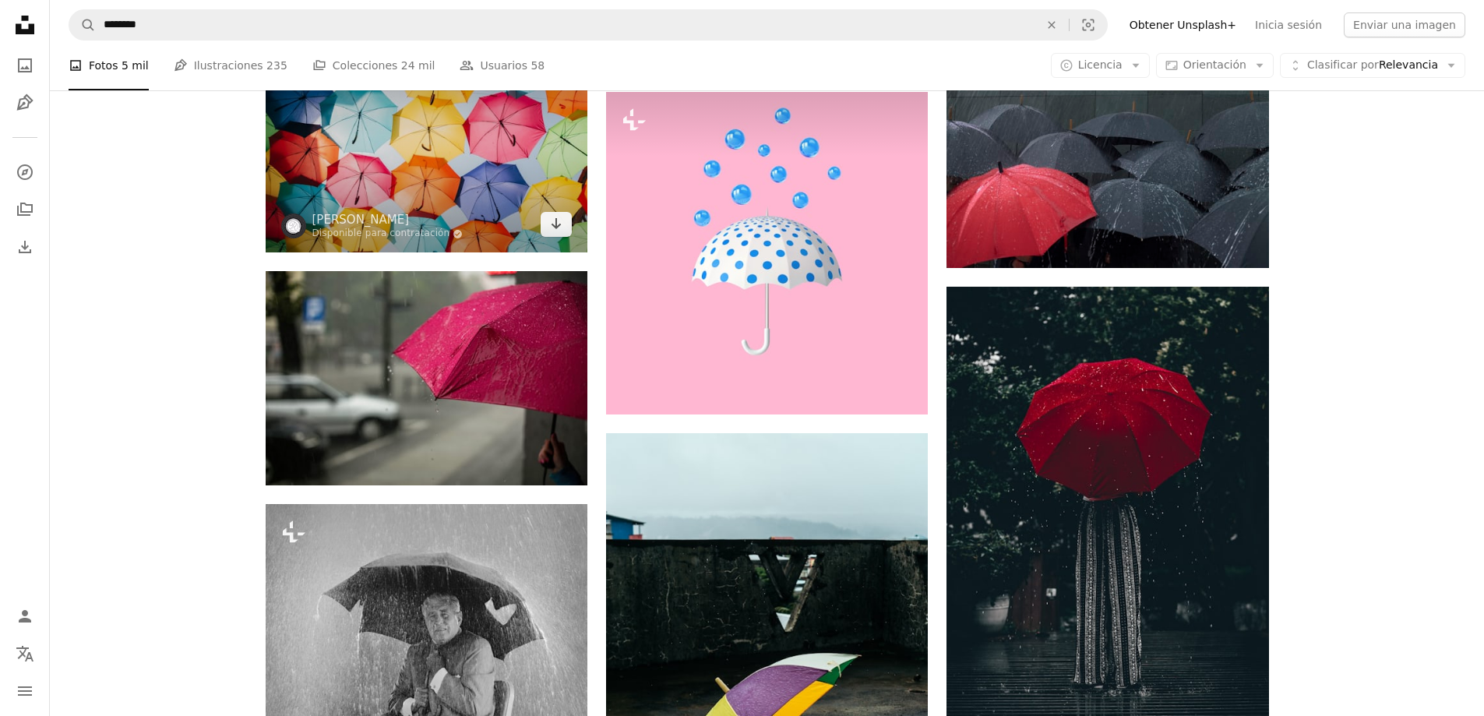
click at [464, 106] on img at bounding box center [427, 145] width 322 height 214
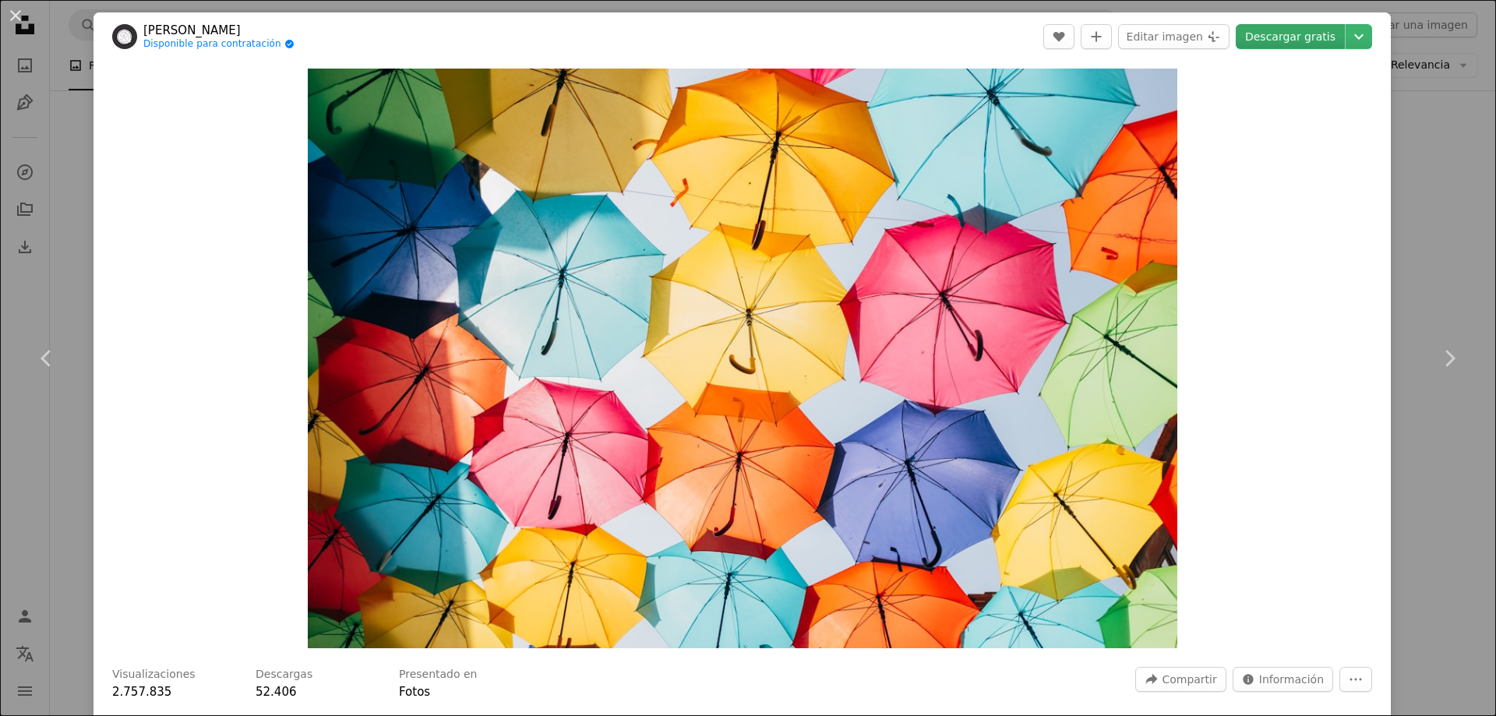
click at [1292, 37] on link "Descargar gratis" at bounding box center [1290, 36] width 109 height 25
